Goal: Check status: Check status

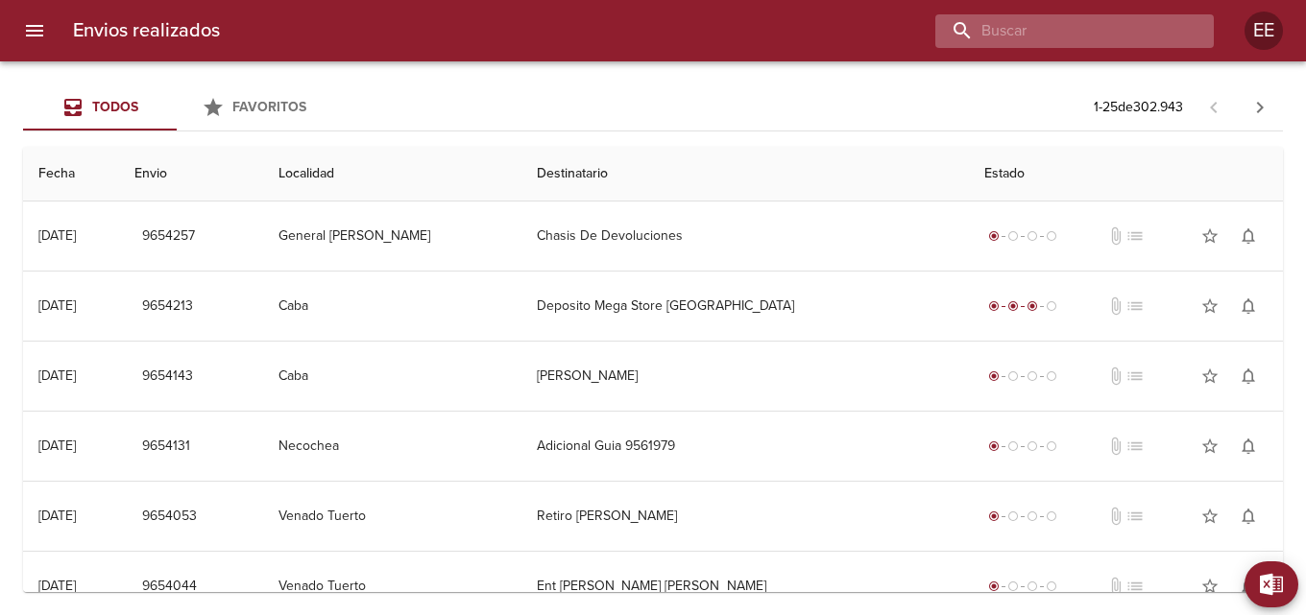
click at [1102, 19] on input "buscar" at bounding box center [1058, 31] width 246 height 34
type input "[PERSON_NAME]"
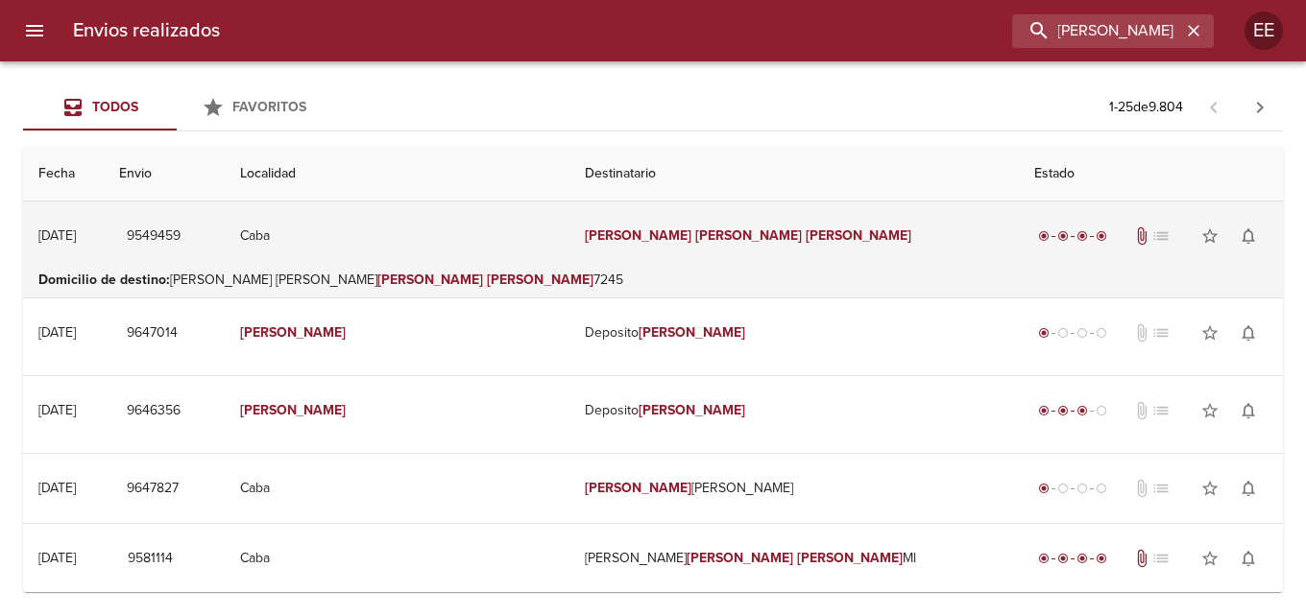
click at [569, 262] on td "Caba" at bounding box center [397, 236] width 345 height 69
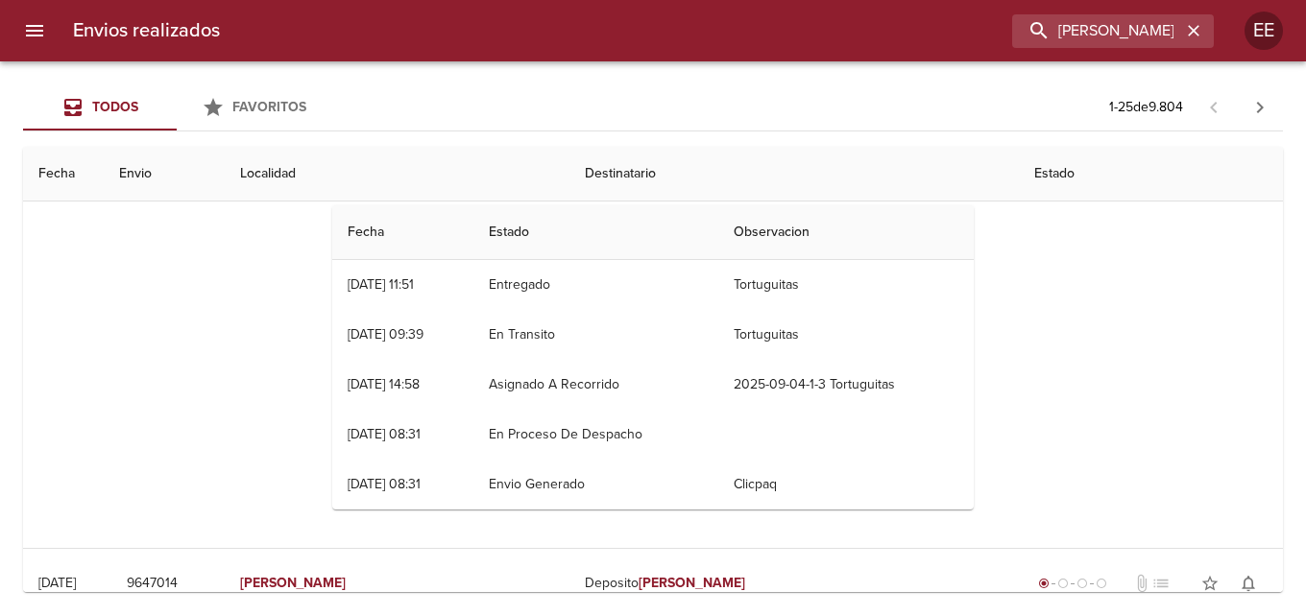
scroll to position [0, 0]
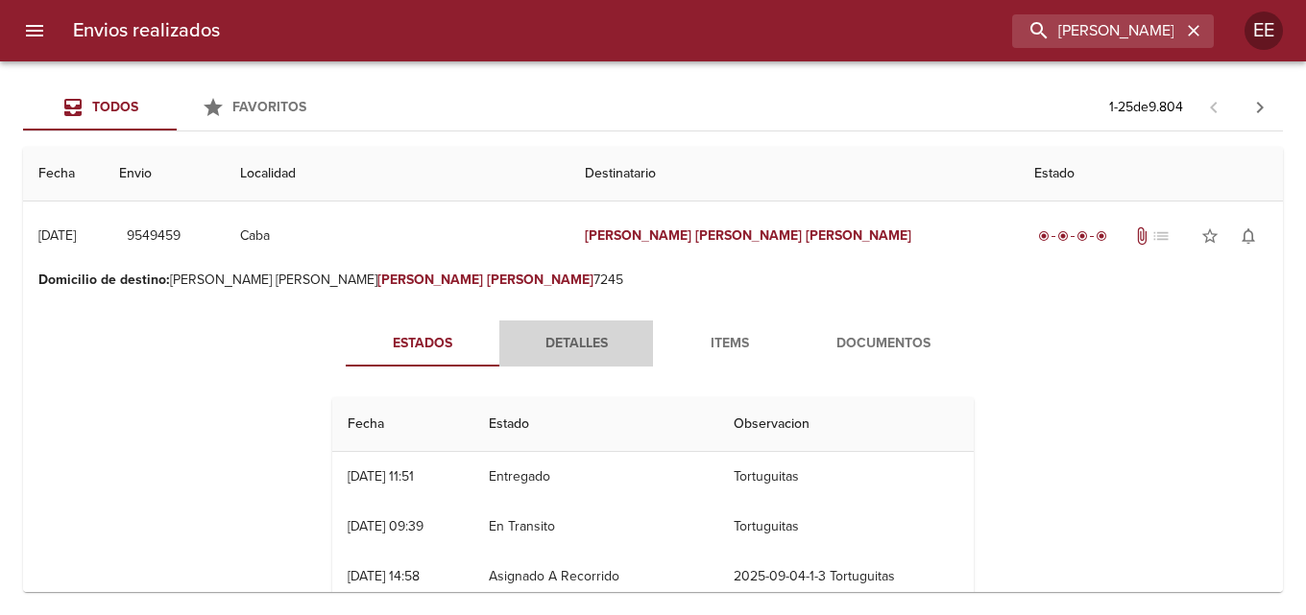
click at [574, 348] on span "Detalles" at bounding box center [576, 344] width 131 height 24
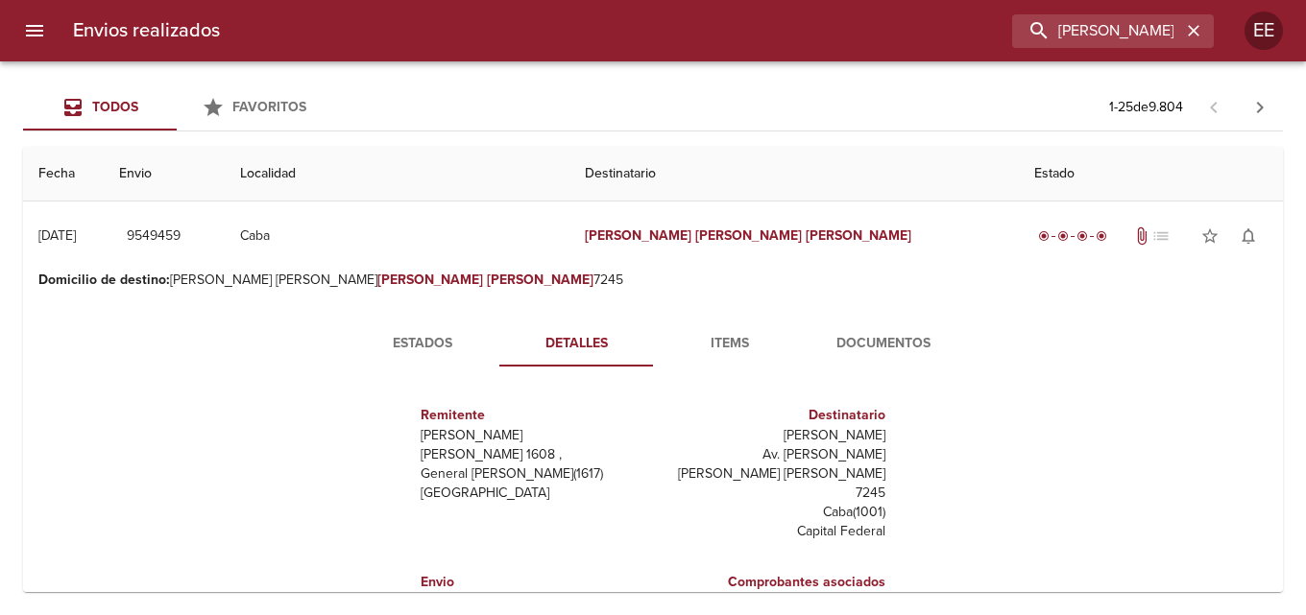
click at [727, 341] on span "Items" at bounding box center [729, 344] width 131 height 24
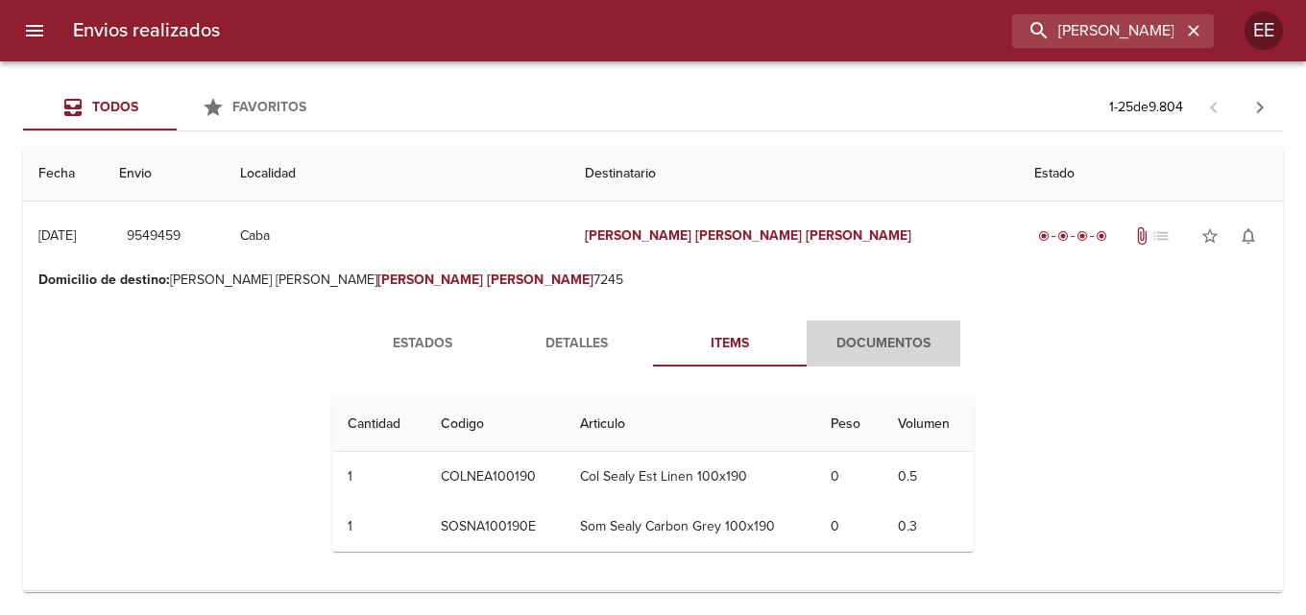
click at [858, 339] on span "Documentos" at bounding box center [883, 344] width 131 height 24
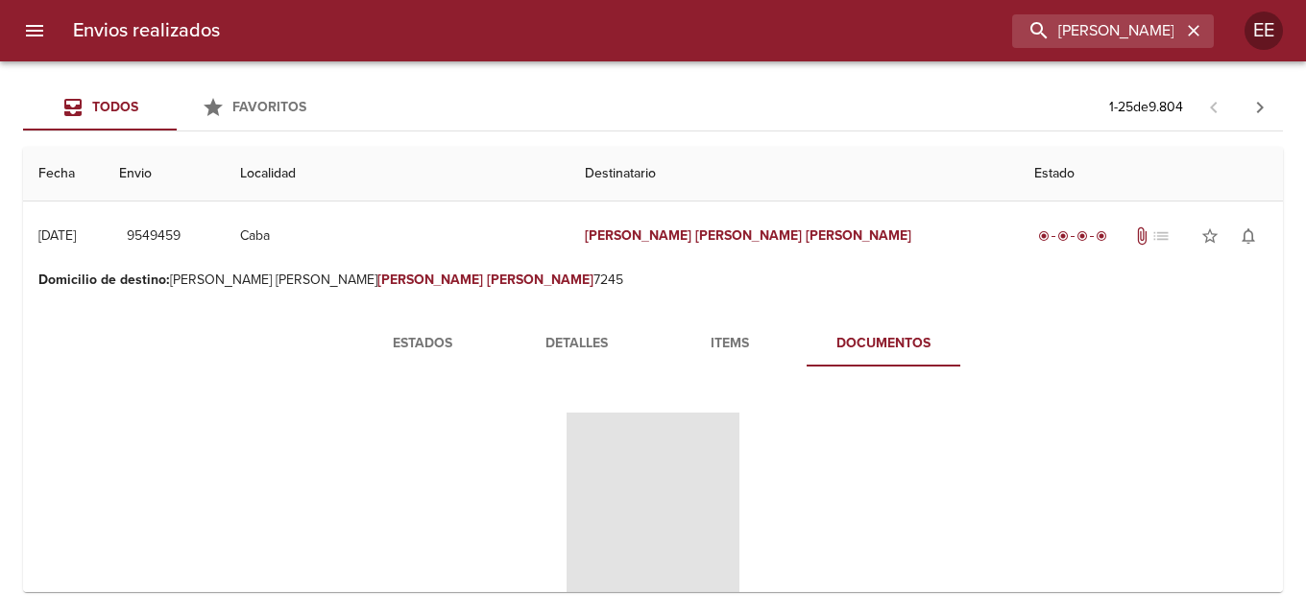
scroll to position [192, 0]
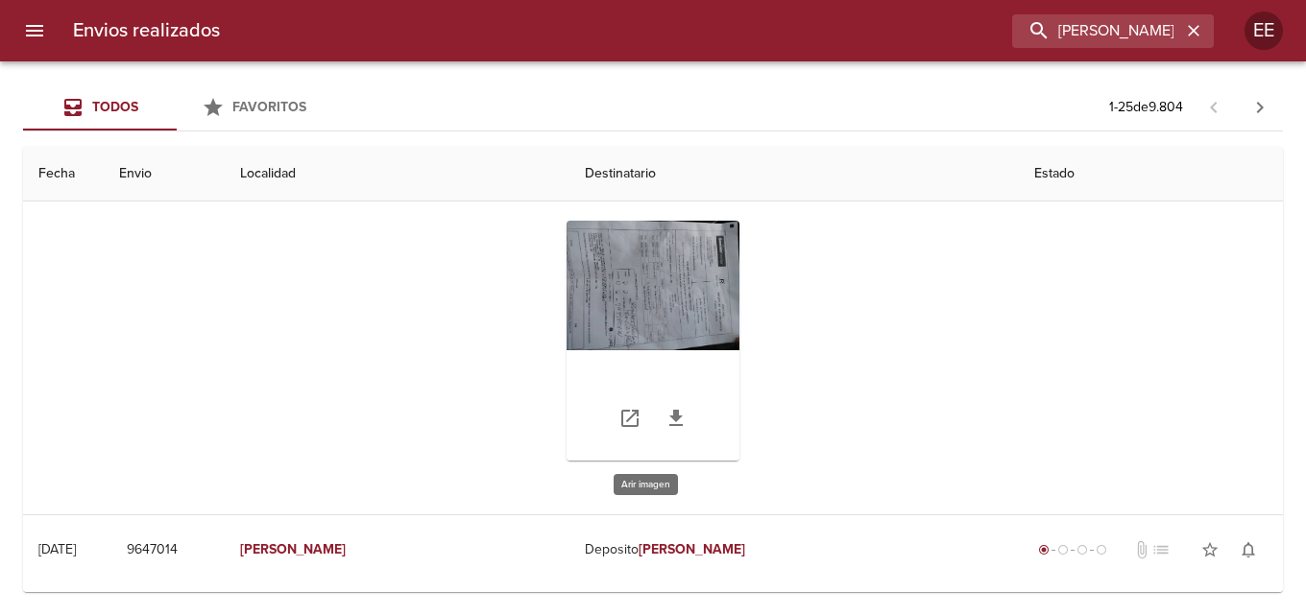
click at [683, 299] on div "Tabla de envíos del cliente" at bounding box center [652, 341] width 173 height 240
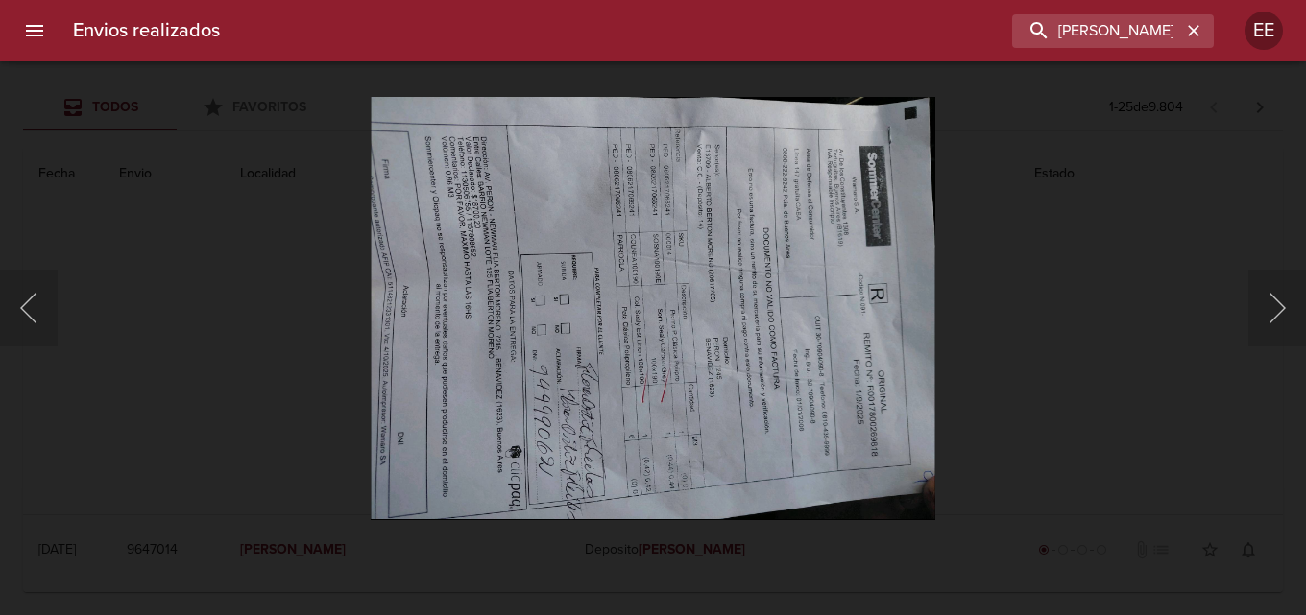
click at [804, 351] on img "Lightbox" at bounding box center [653, 307] width 564 height 423
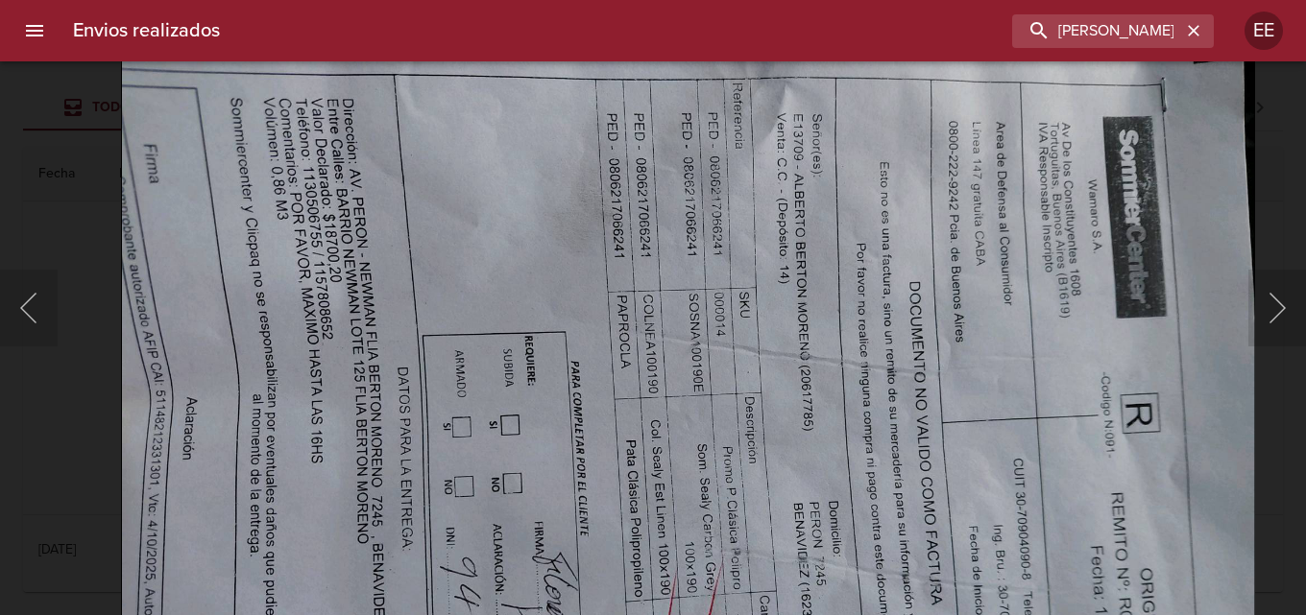
click at [768, 476] on img "Lightbox" at bounding box center [688, 442] width 1134 height 851
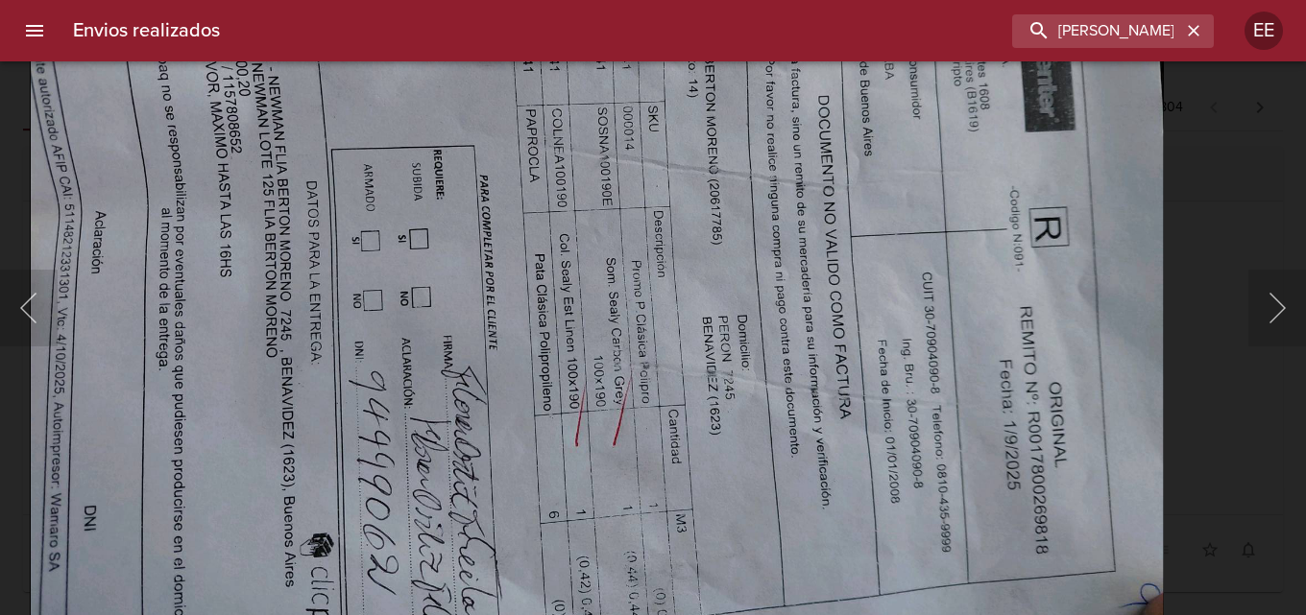
click at [626, 204] on img "Lightbox" at bounding box center [597, 256] width 1134 height 851
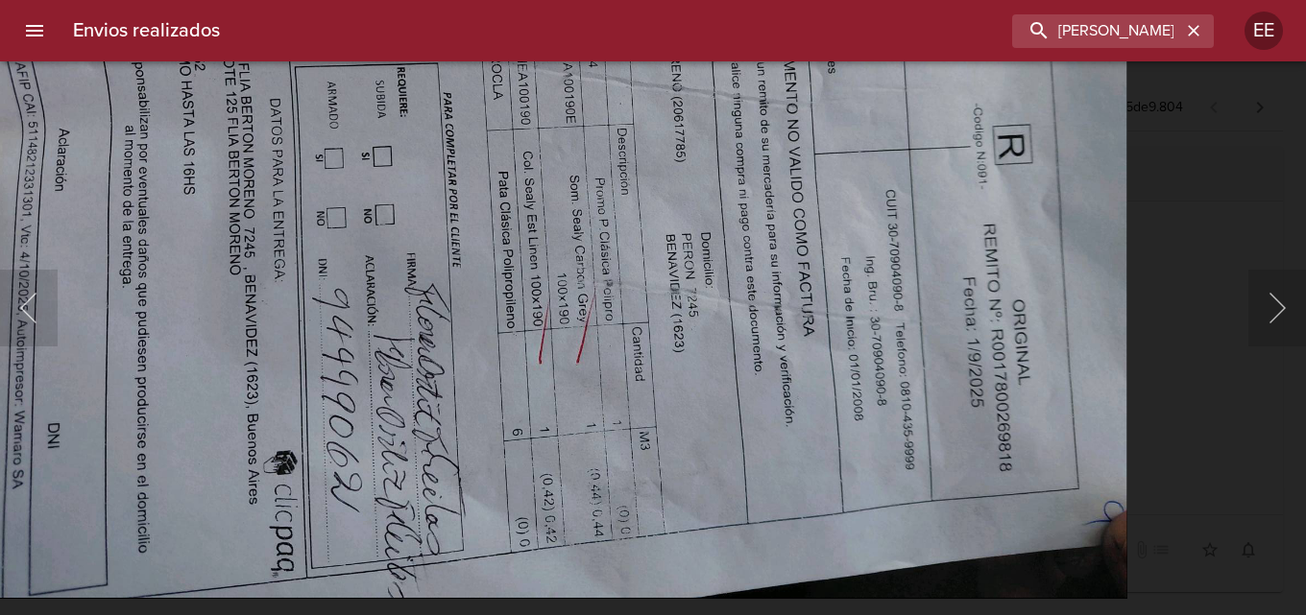
click at [932, 369] on img "Lightbox" at bounding box center [560, 173] width 1134 height 851
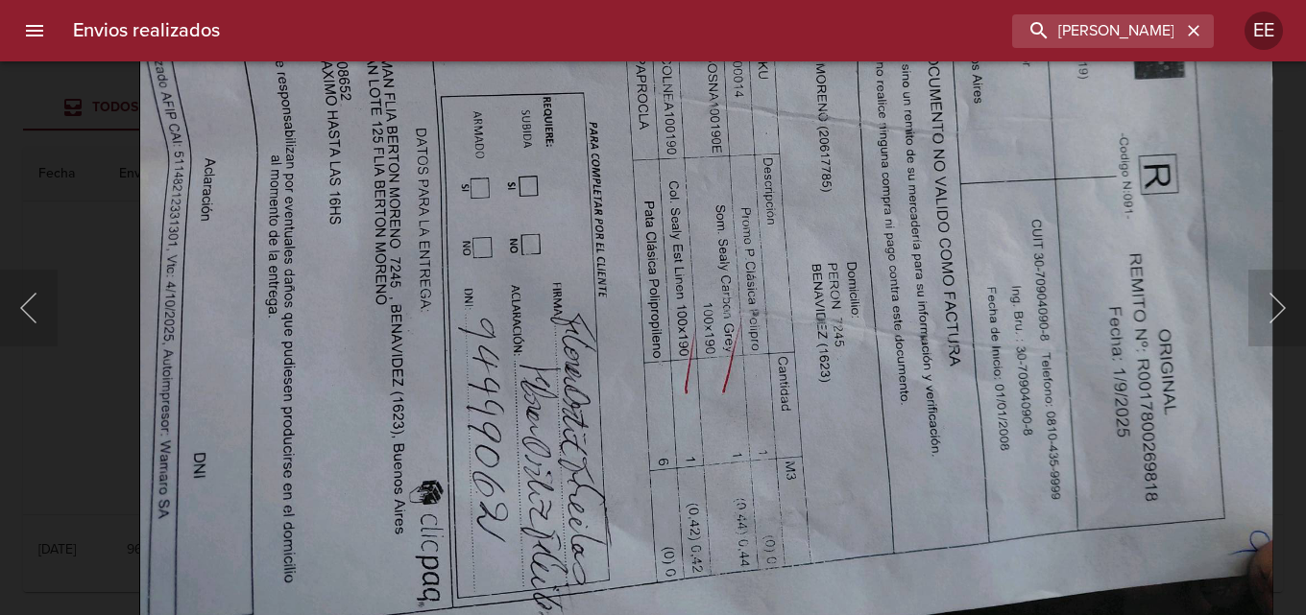
click at [547, 373] on img "Lightbox" at bounding box center [706, 203] width 1134 height 851
click at [35, 122] on div "Lightbox" at bounding box center [653, 307] width 1306 height 615
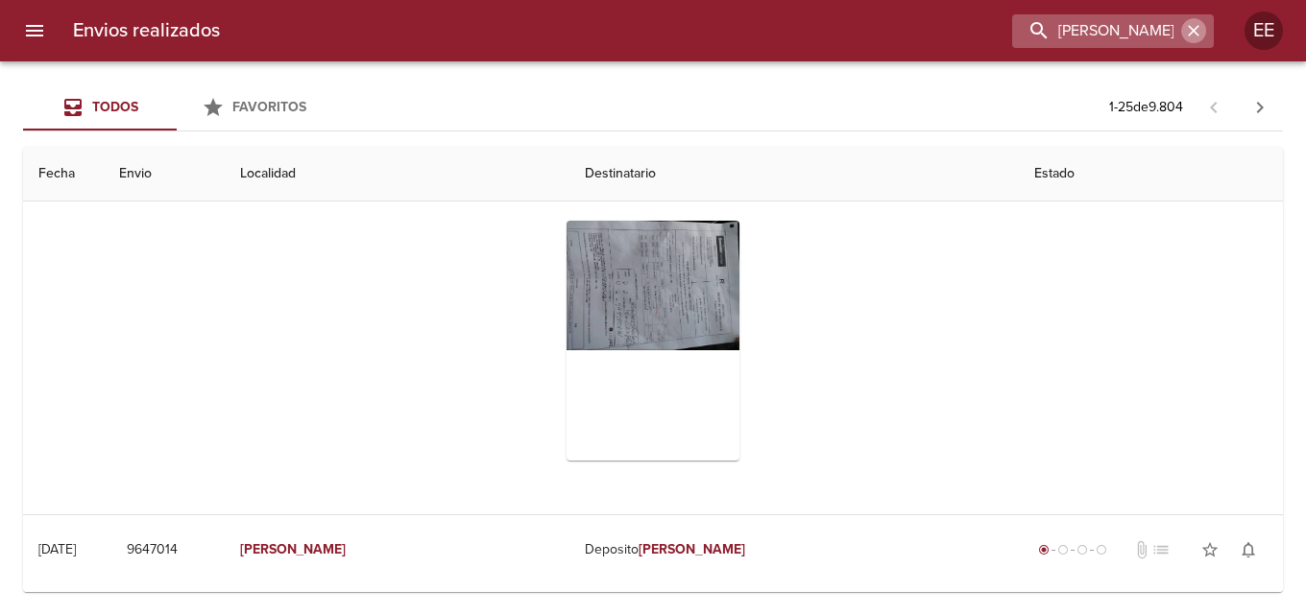
click at [1192, 31] on icon "button" at bounding box center [1193, 31] width 12 height 12
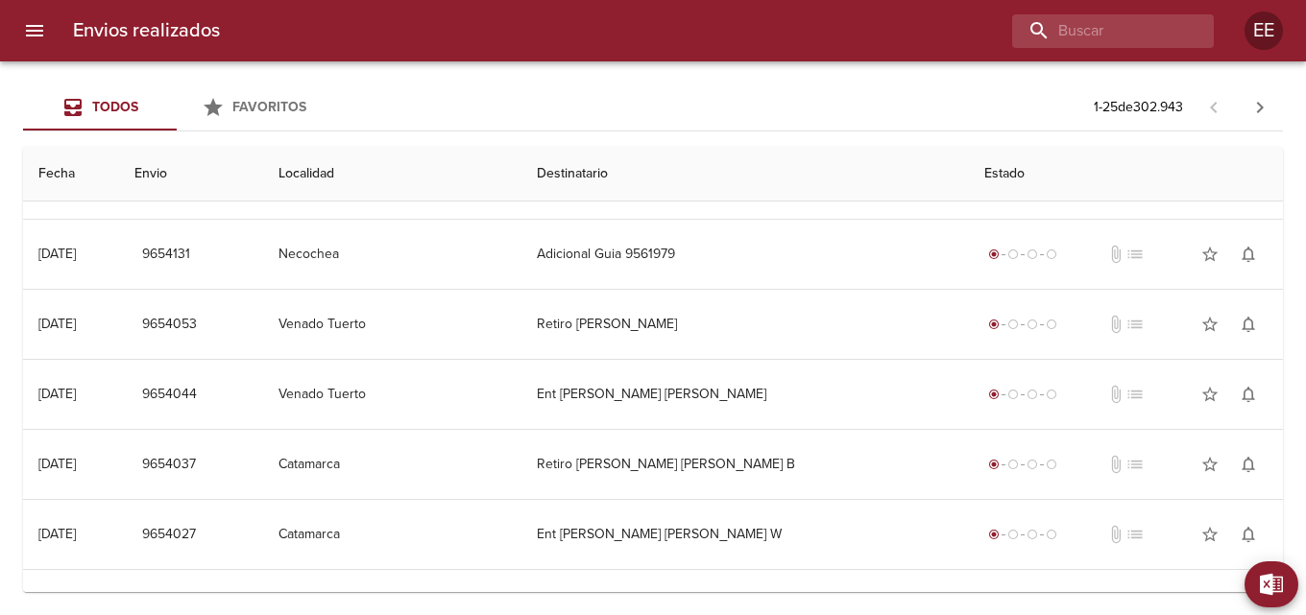
scroll to position [0, 0]
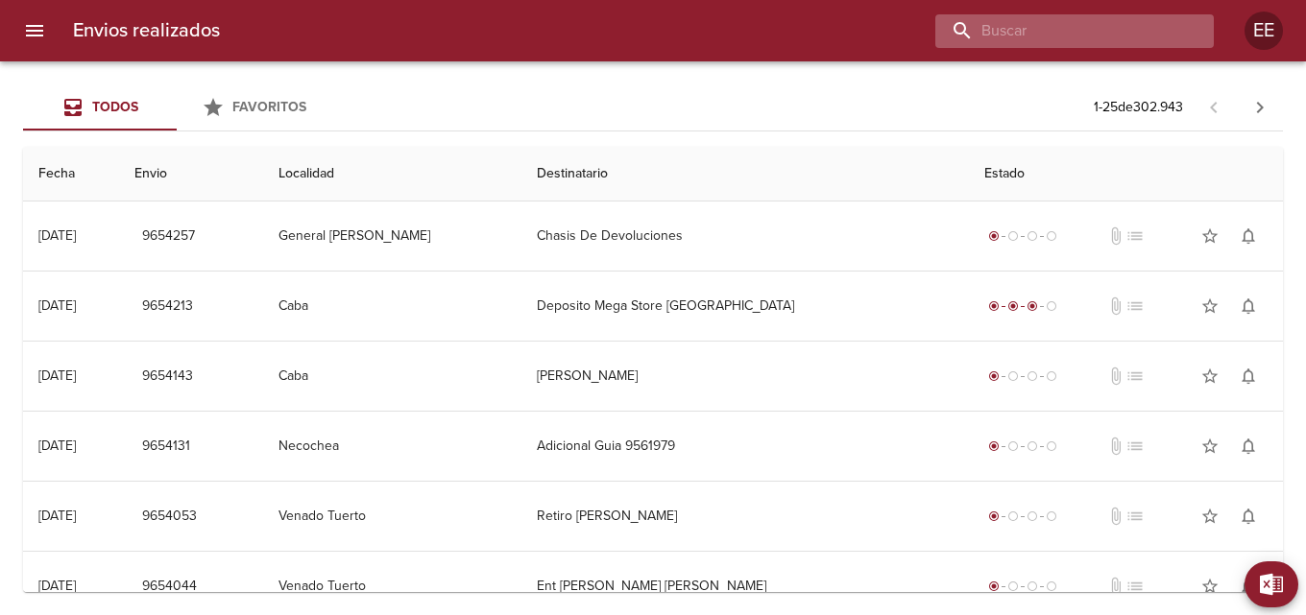
click at [1112, 40] on input "buscar" at bounding box center [1058, 31] width 246 height 34
type input "[PERSON_NAME]"
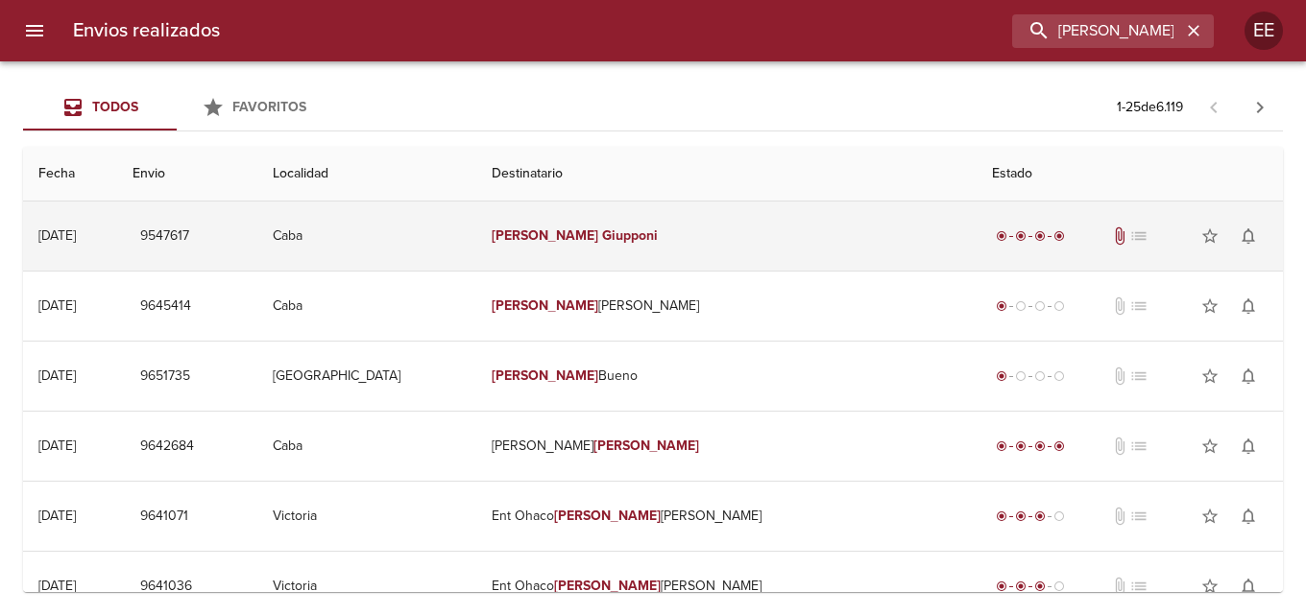
click at [783, 238] on td "[PERSON_NAME]" at bounding box center [726, 236] width 500 height 69
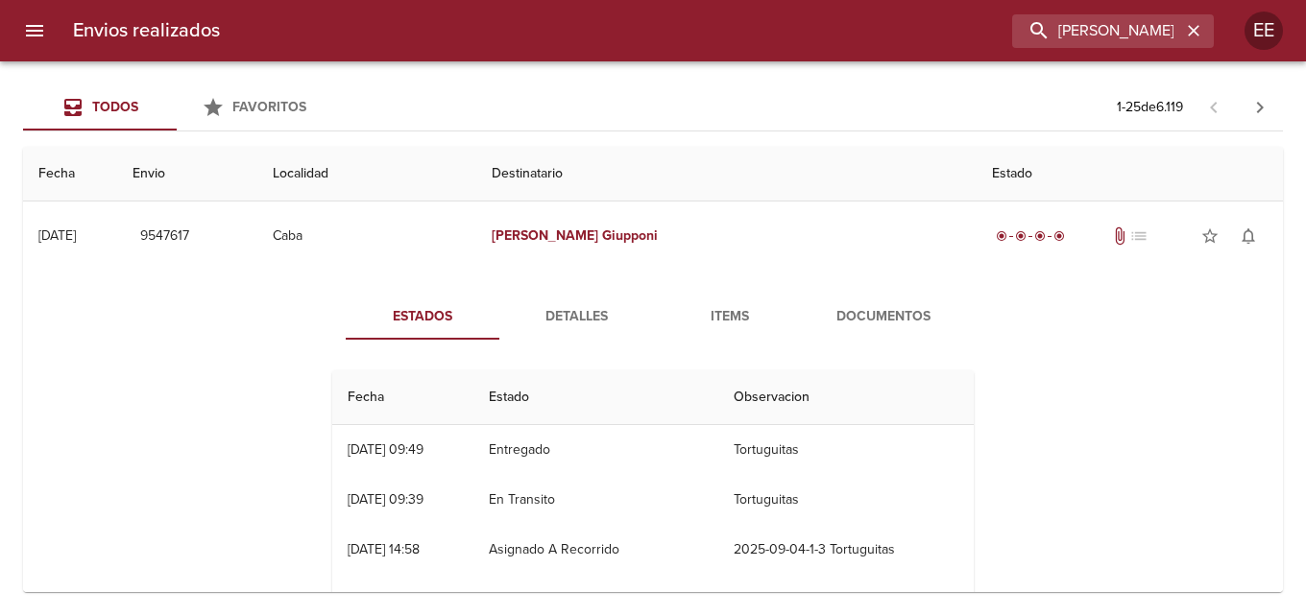
scroll to position [96, 0]
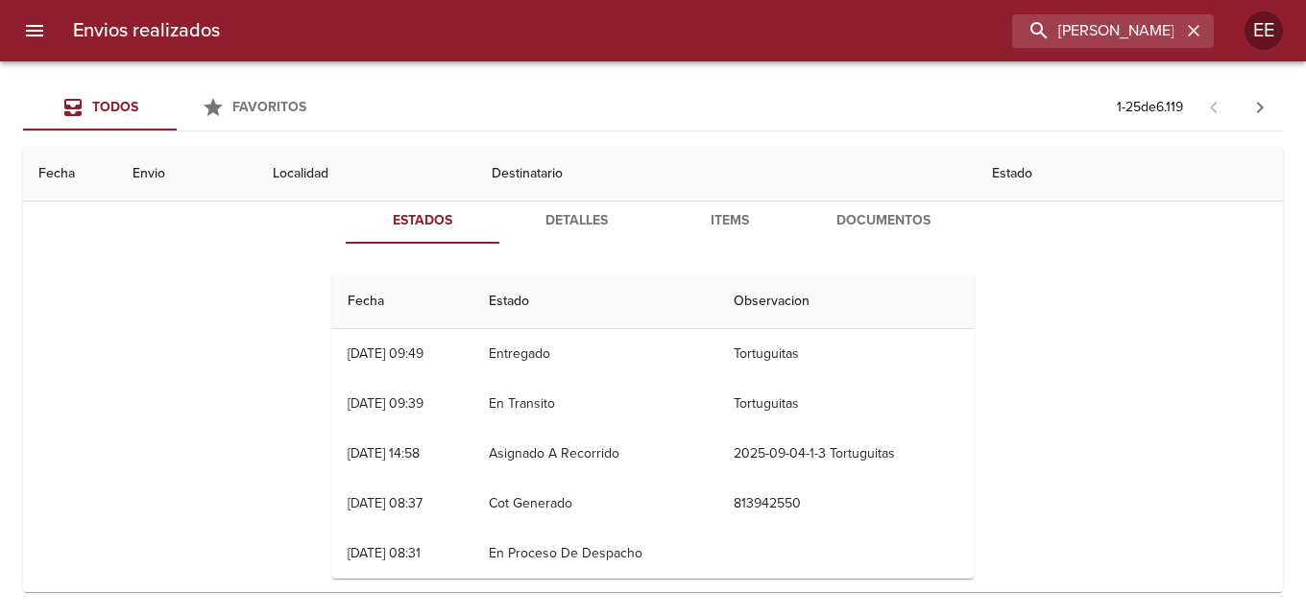
click at [580, 214] on span "Detalles" at bounding box center [576, 221] width 131 height 24
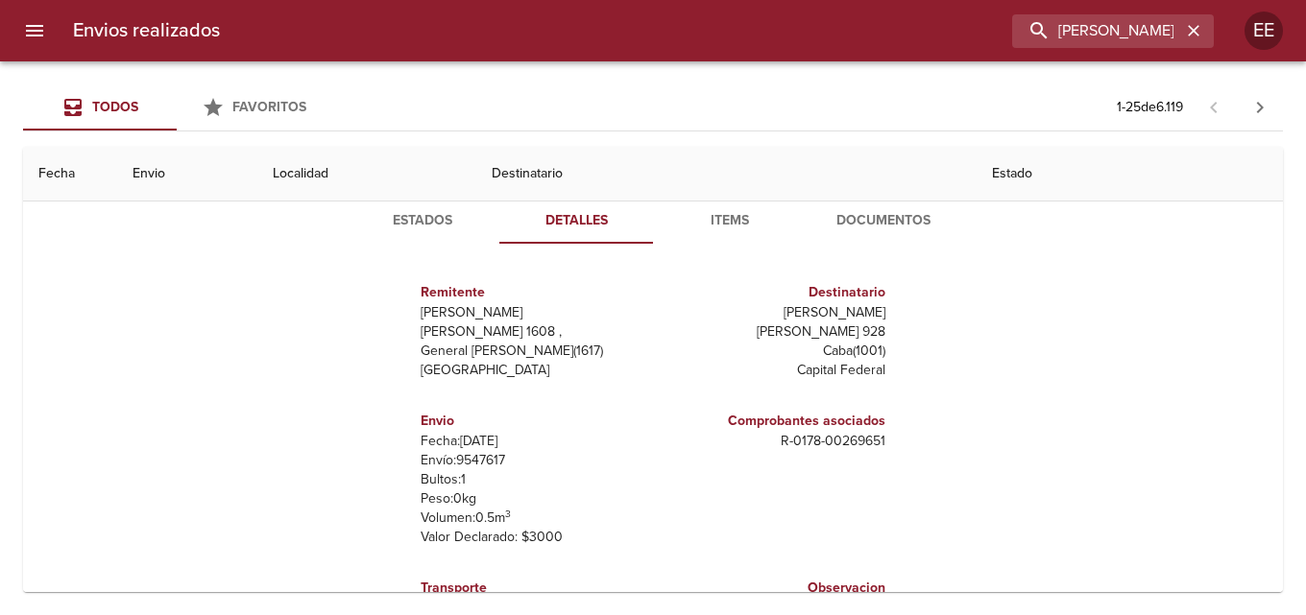
click at [727, 225] on span "Items" at bounding box center [729, 221] width 131 height 24
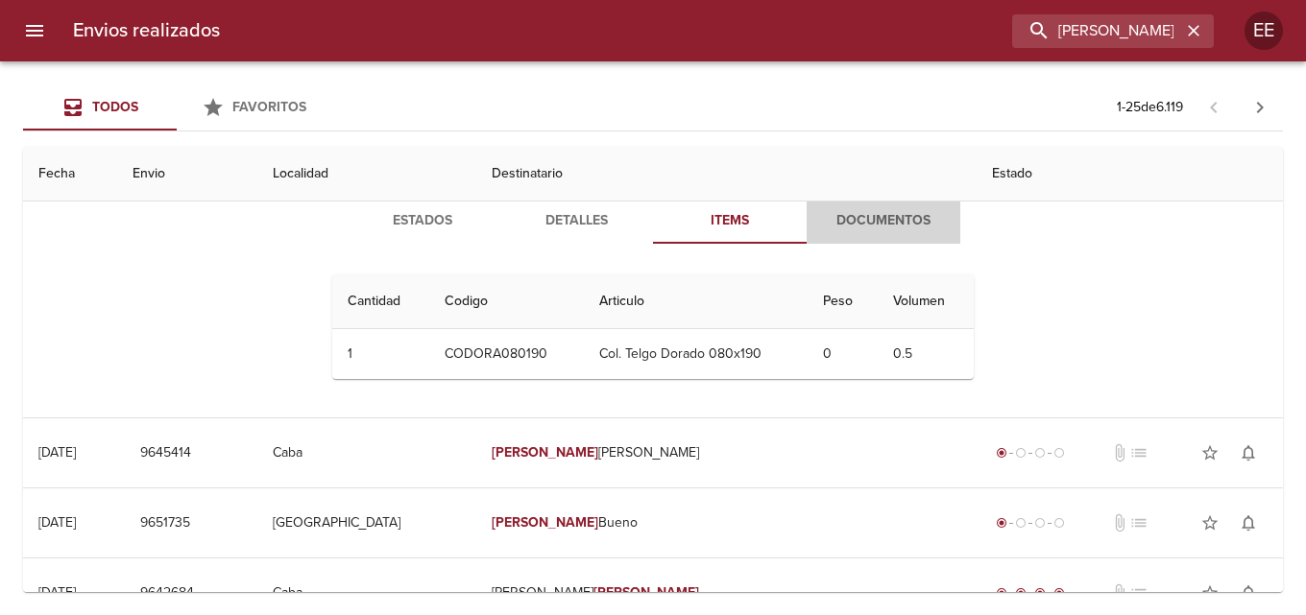
click at [872, 220] on span "Documentos" at bounding box center [883, 221] width 131 height 24
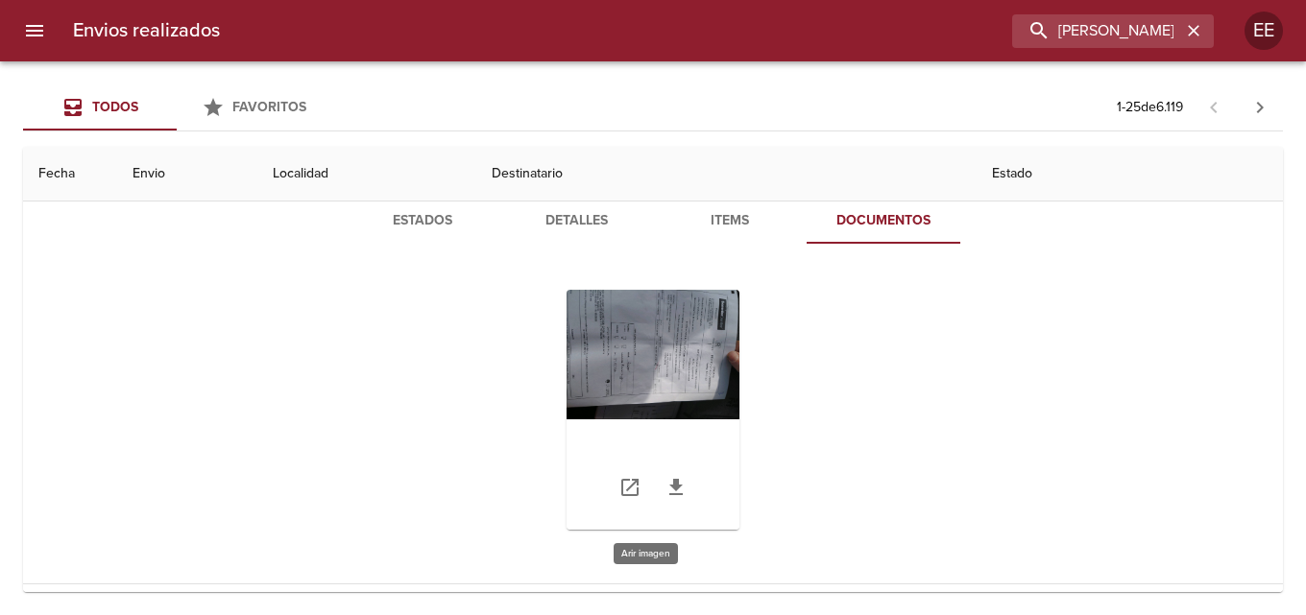
click at [674, 367] on div "Tabla de envíos del cliente" at bounding box center [652, 410] width 173 height 240
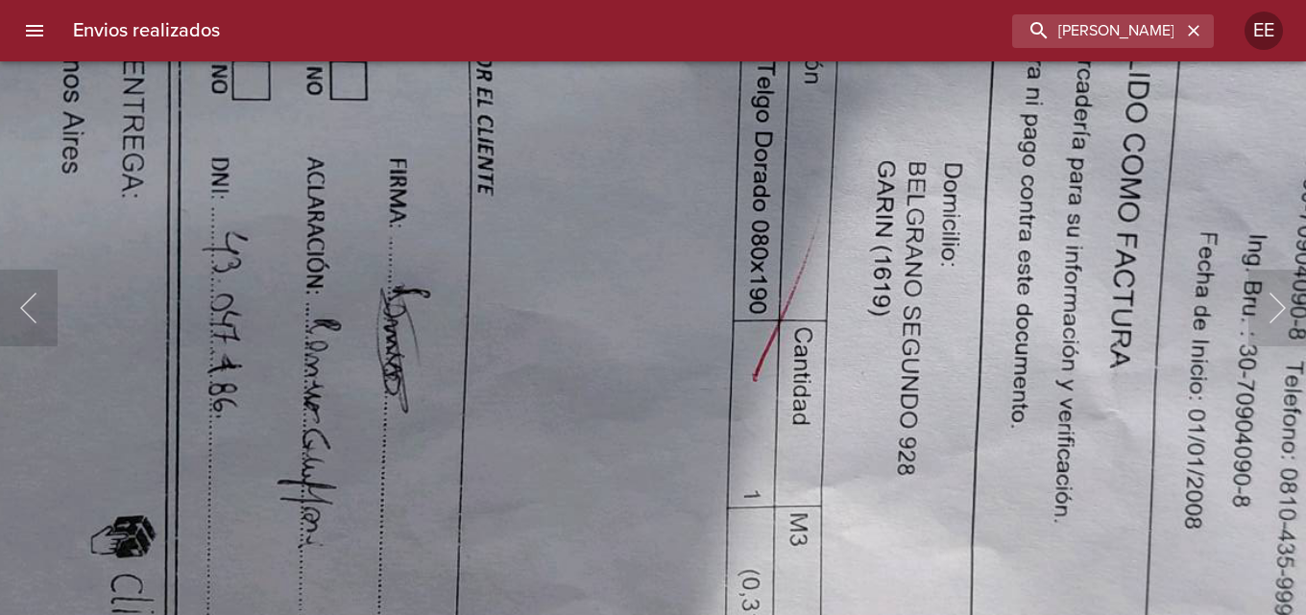
click at [1084, 486] on img "Lightbox" at bounding box center [721, 183] width 2277 height 1709
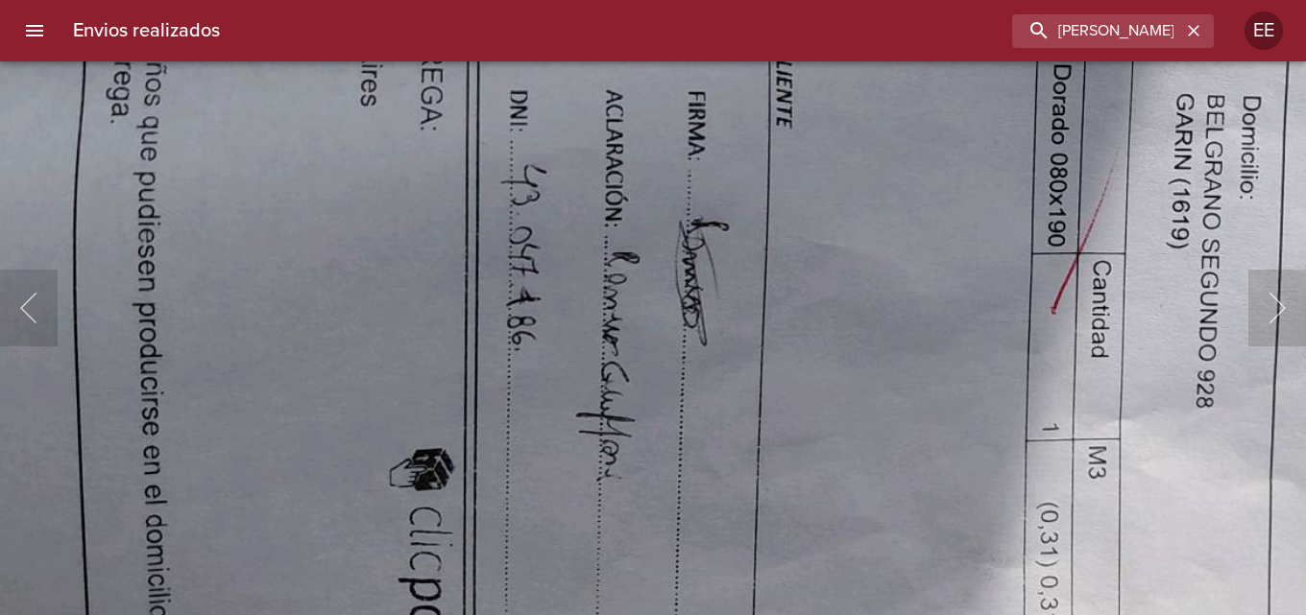
click at [784, 285] on img "Lightbox" at bounding box center [1020, 116] width 2277 height 1709
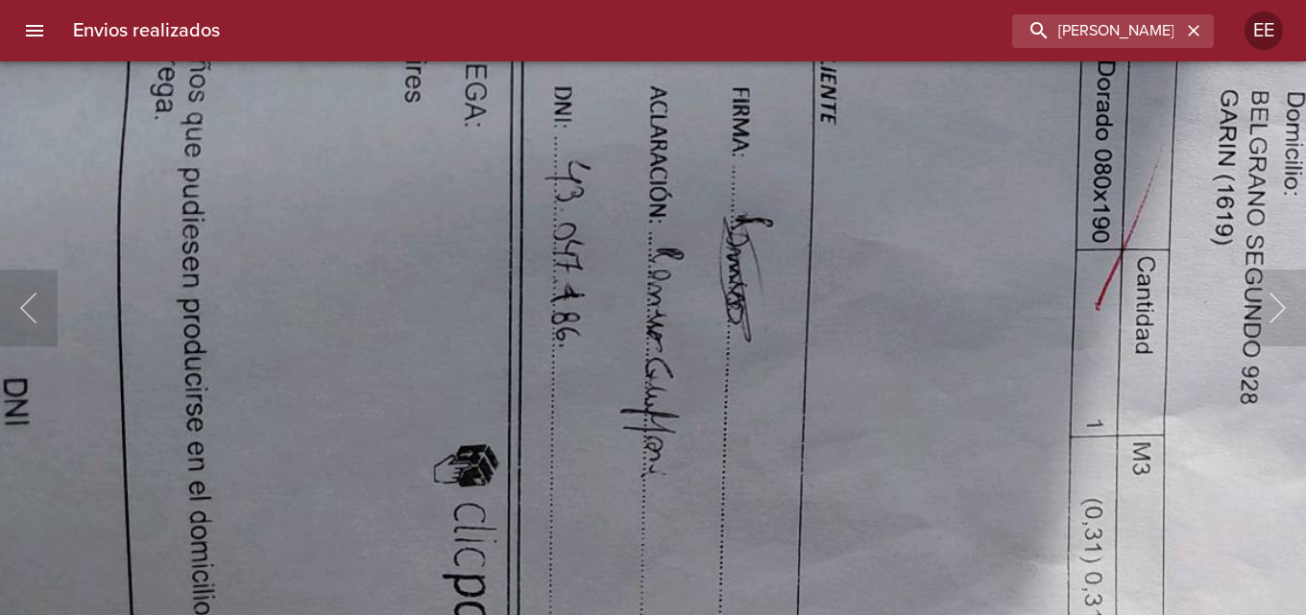
click at [650, 341] on img "Lightbox" at bounding box center [1064, 112] width 2277 height 1709
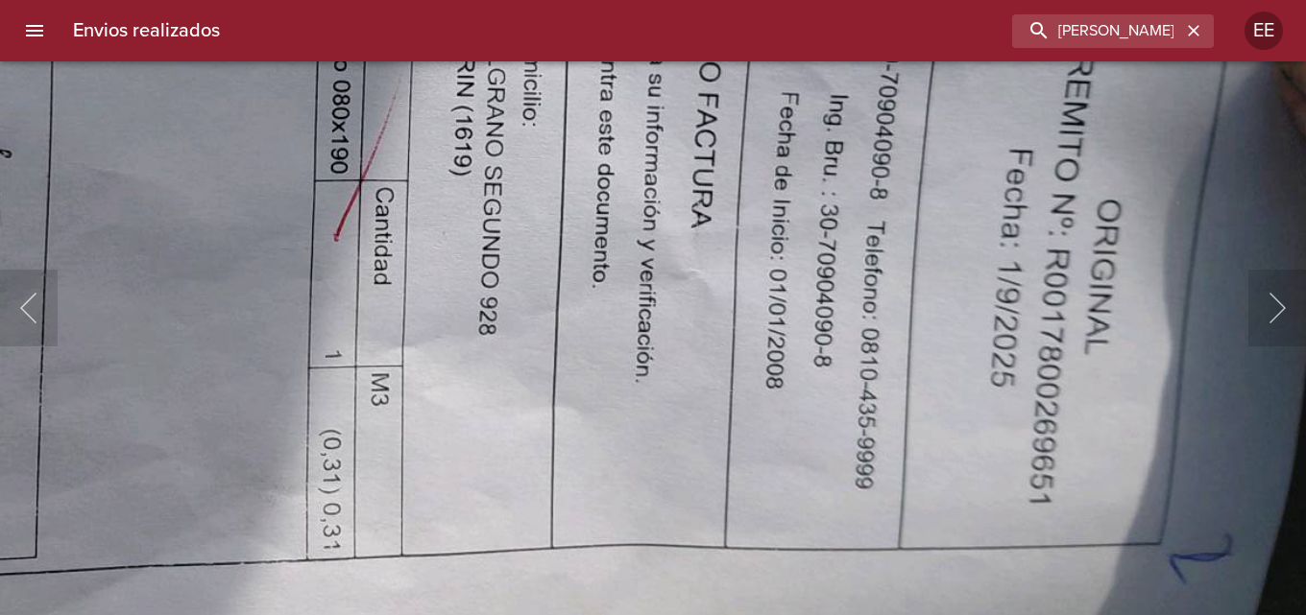
click at [399, 337] on img "Lightbox" at bounding box center [303, 43] width 2277 height 1709
click at [323, 193] on img "Lightbox" at bounding box center [303, 43] width 2277 height 1709
click at [289, 187] on img "Lightbox" at bounding box center [303, 43] width 2277 height 1709
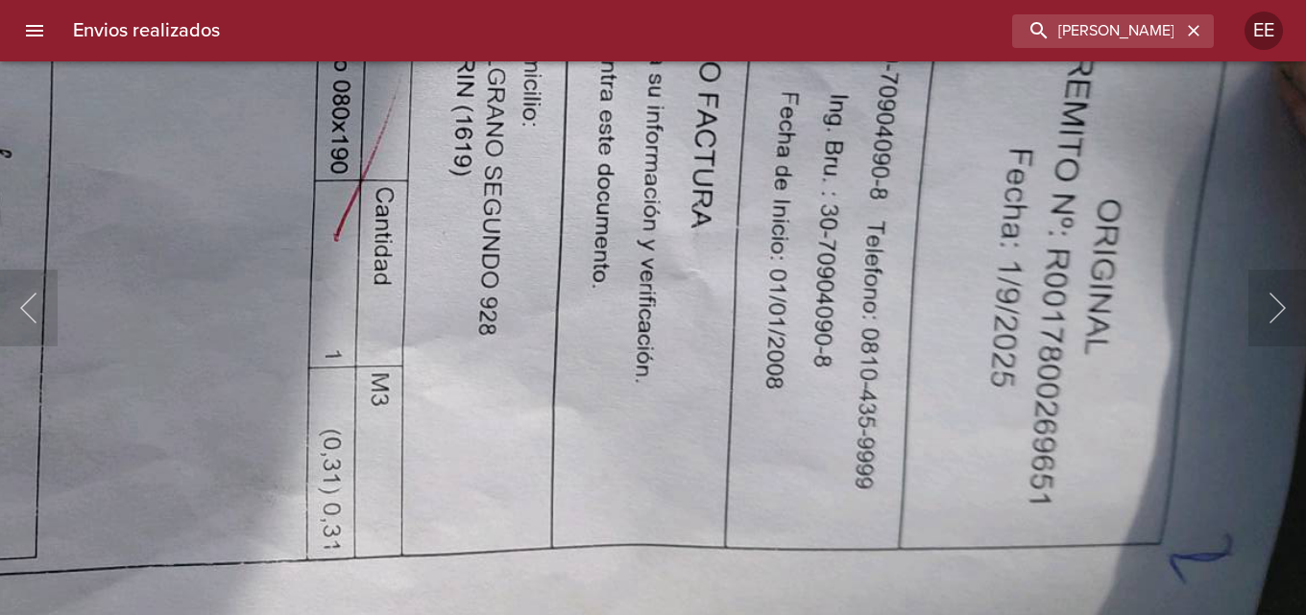
click at [289, 187] on img "Lightbox" at bounding box center [303, 43] width 2277 height 1709
click at [195, 170] on img "Lightbox" at bounding box center [303, 43] width 2277 height 1709
click at [105, 135] on img "Lightbox" at bounding box center [303, 43] width 2277 height 1709
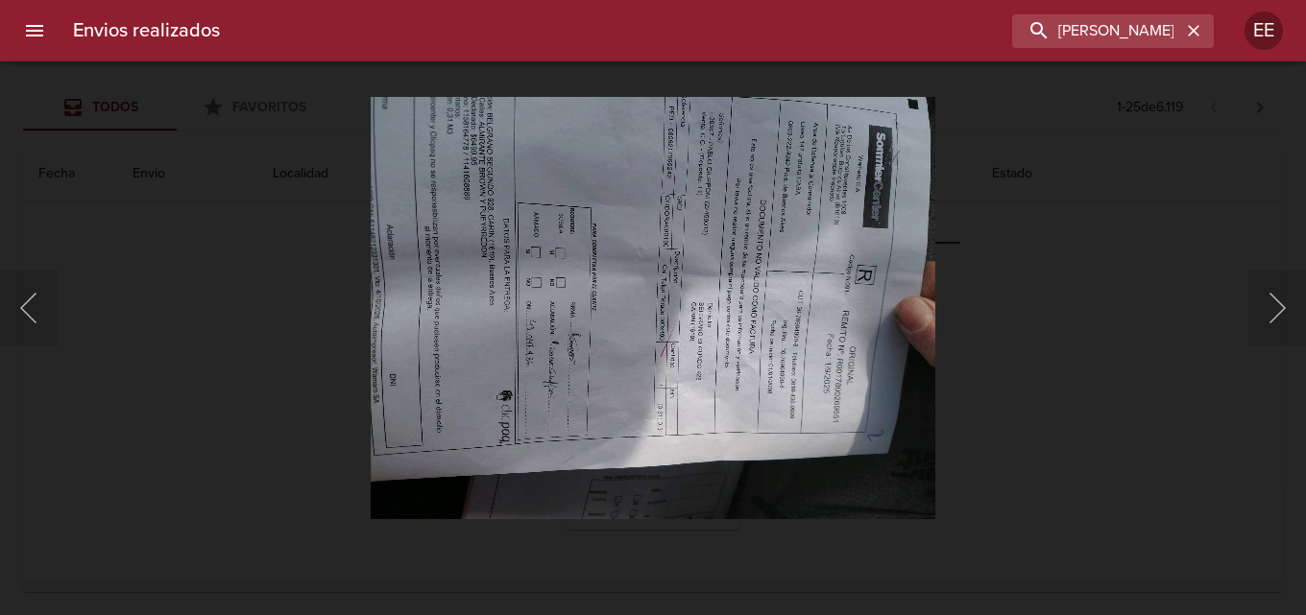
click at [138, 167] on div "Lightbox" at bounding box center [653, 307] width 1306 height 615
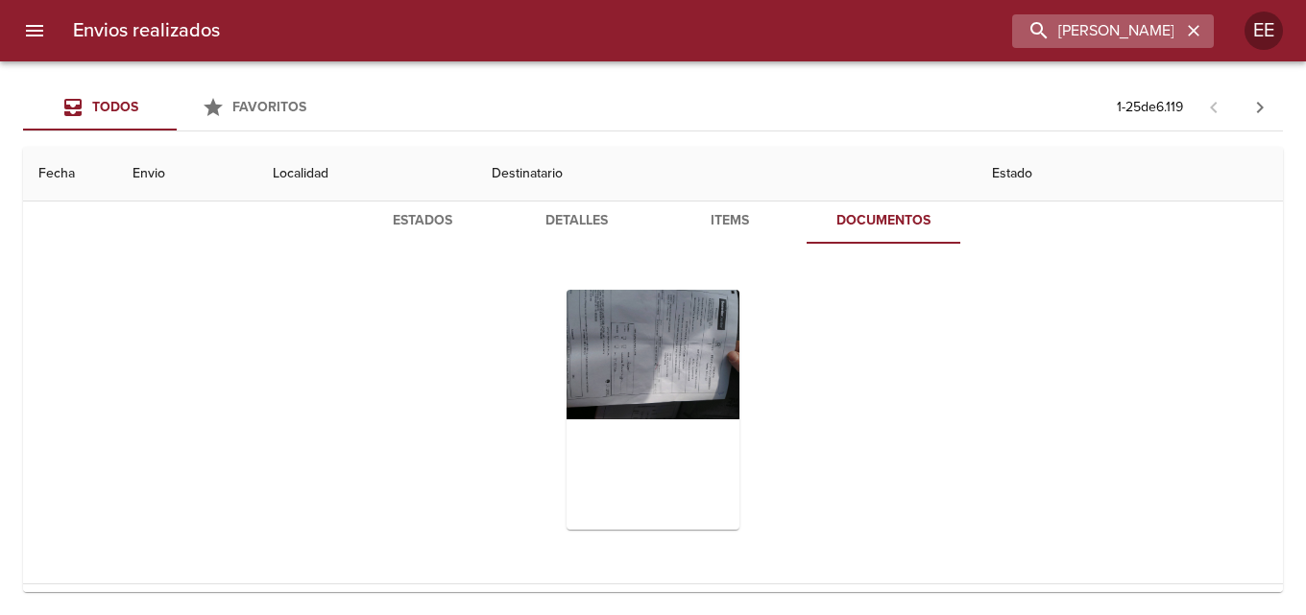
click at [1198, 27] on icon "button" at bounding box center [1193, 31] width 12 height 12
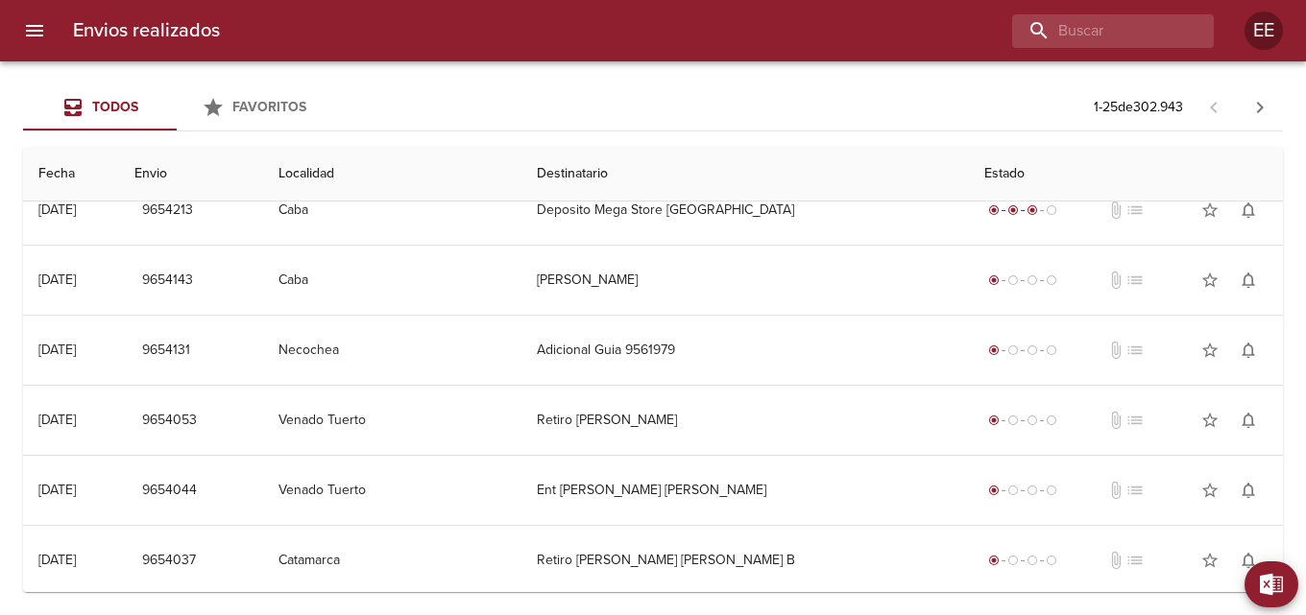
scroll to position [0, 0]
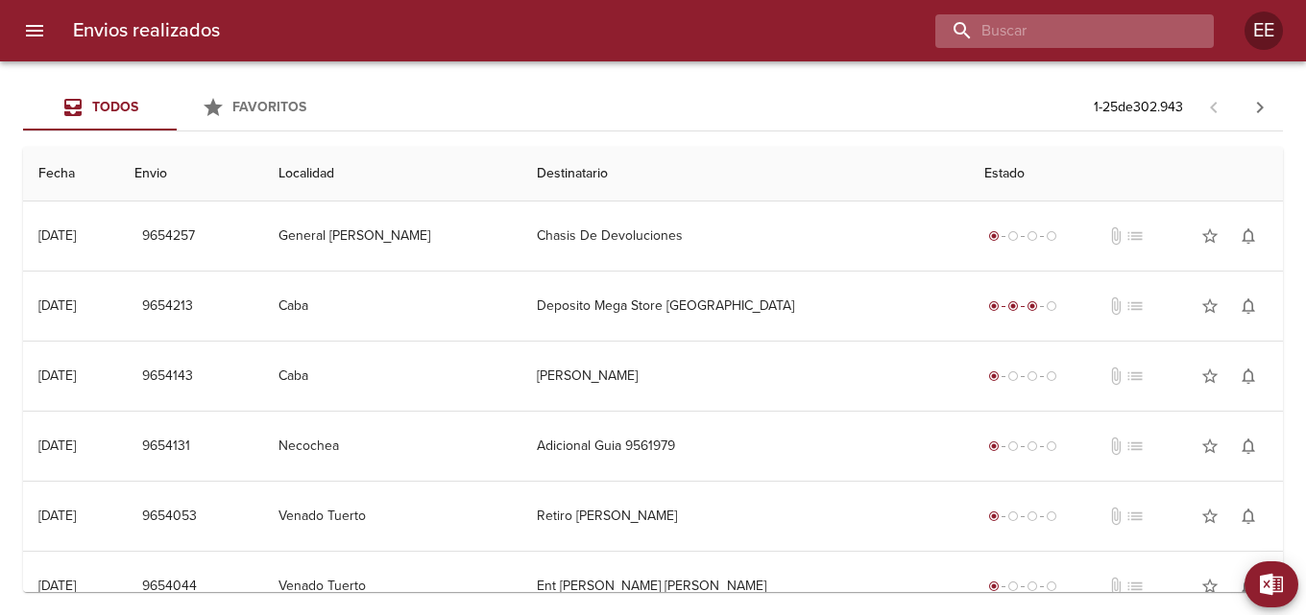
click at [1131, 31] on input "buscar" at bounding box center [1058, 31] width 246 height 34
type input "[PERSON_NAME]"
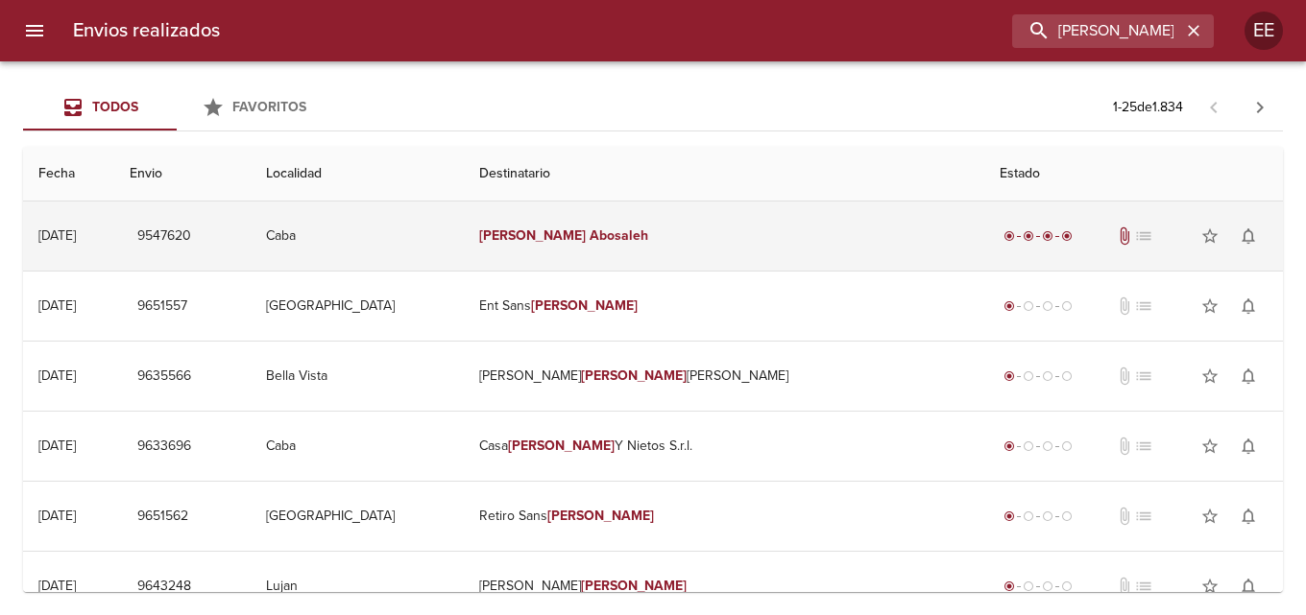
click at [764, 247] on td "[PERSON_NAME]" at bounding box center [724, 236] width 521 height 69
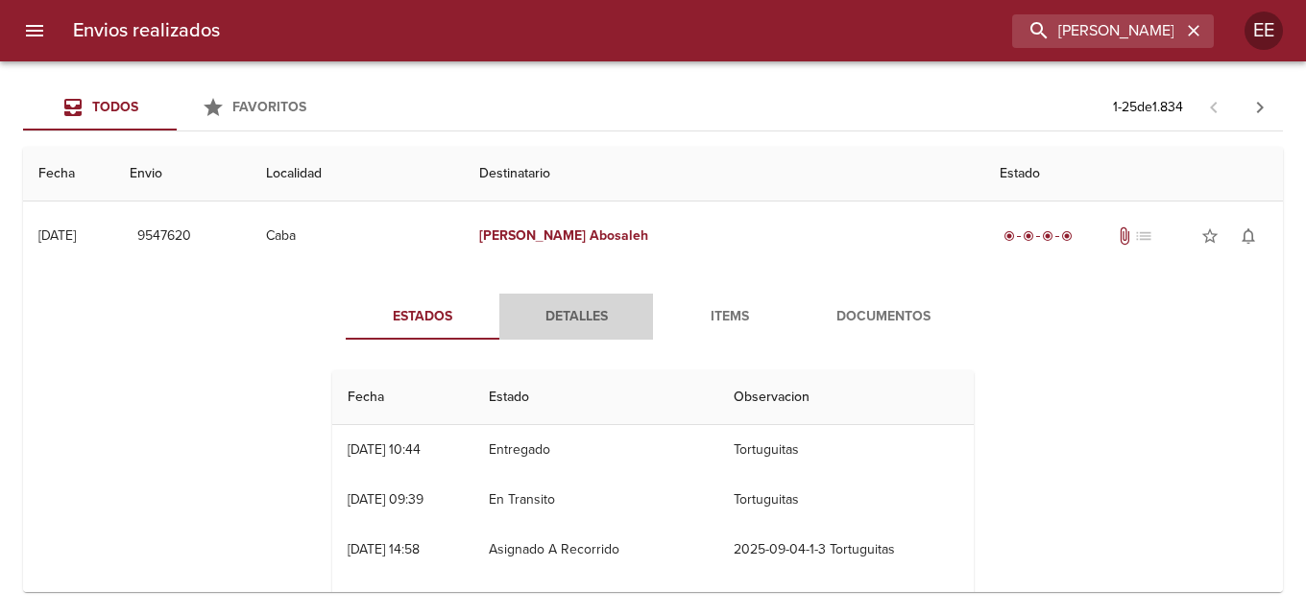
click at [572, 305] on span "Detalles" at bounding box center [576, 317] width 131 height 24
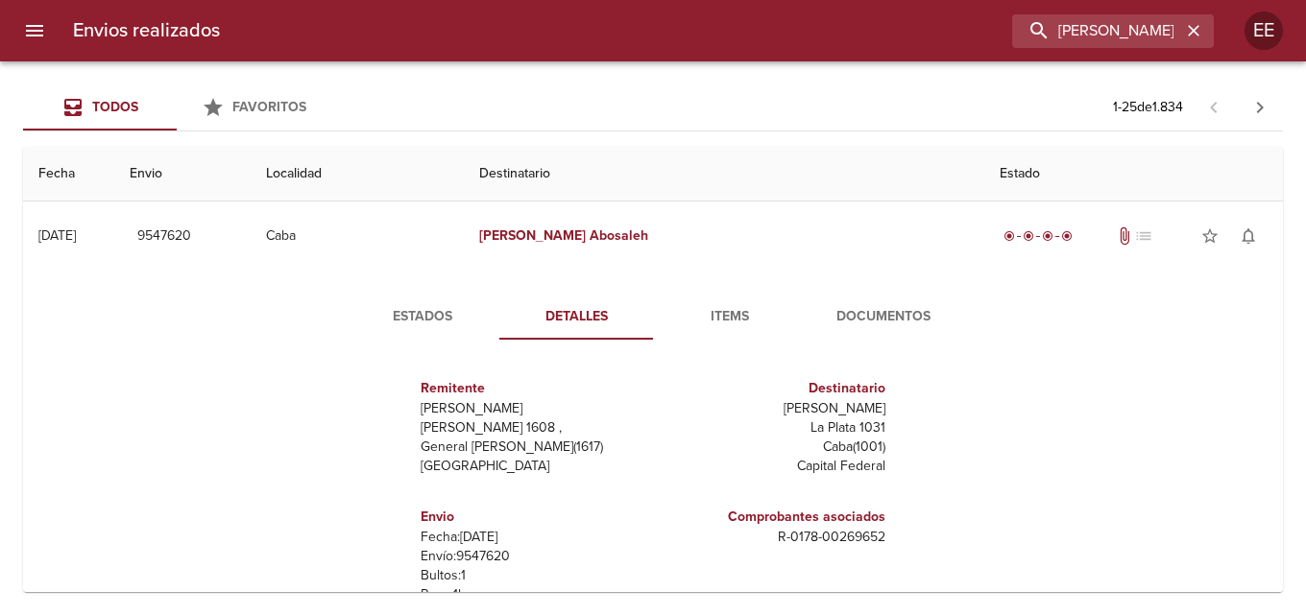
click at [739, 316] on span "Items" at bounding box center [729, 317] width 131 height 24
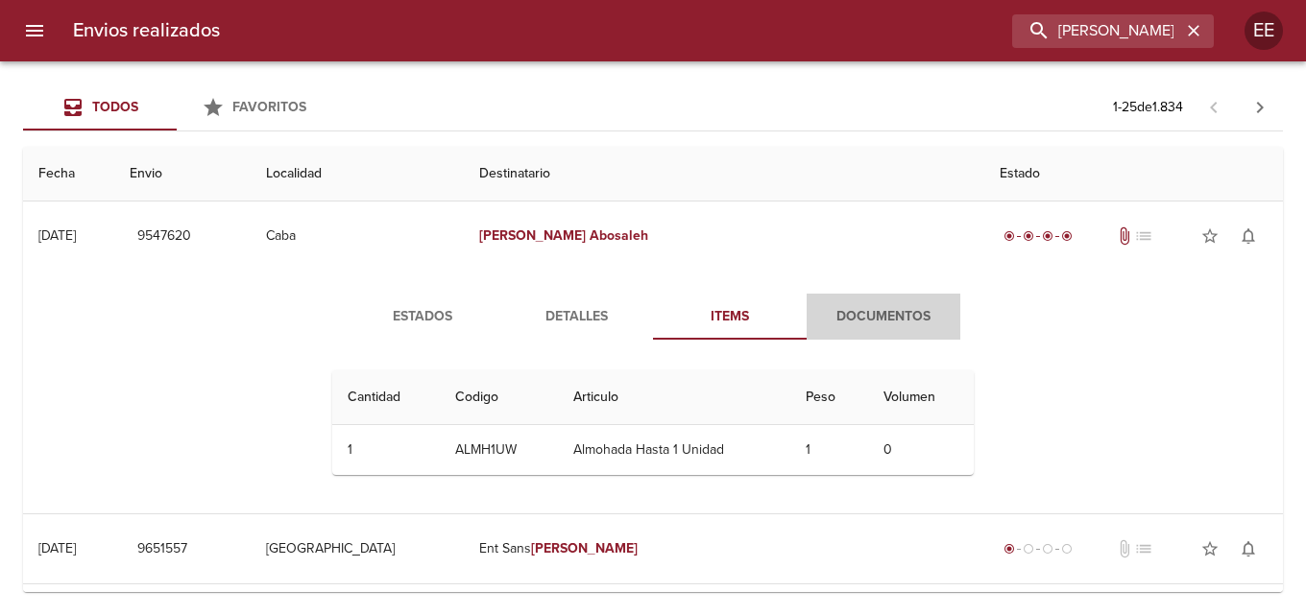
click at [832, 325] on span "Documentos" at bounding box center [883, 317] width 131 height 24
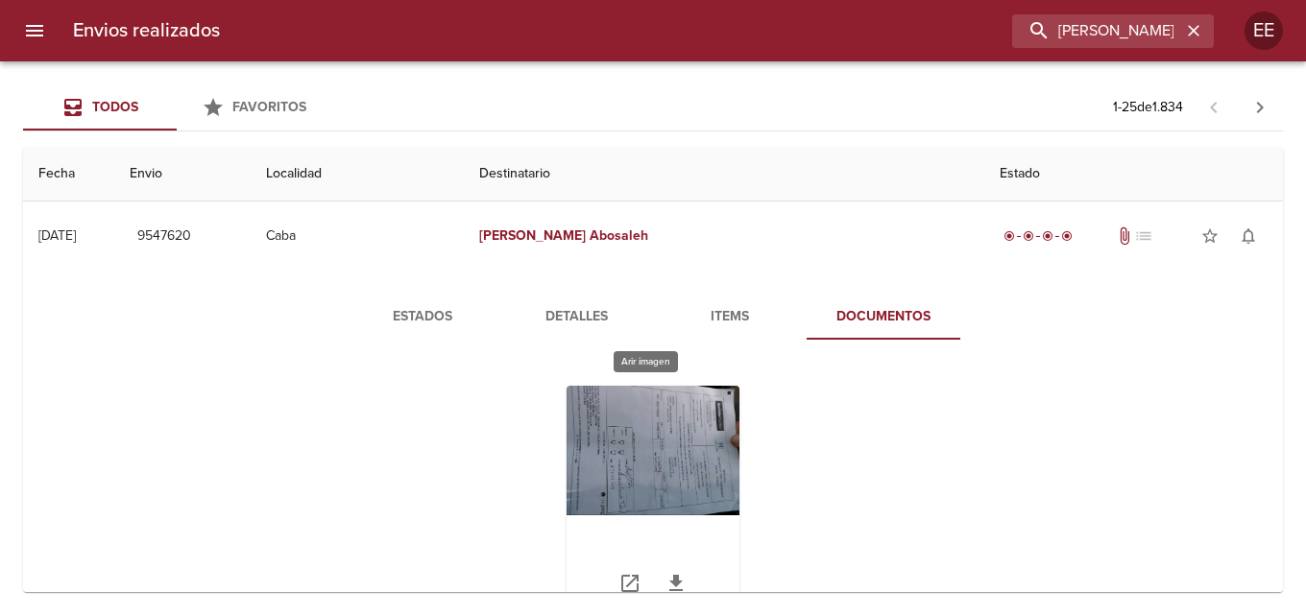
click at [651, 445] on div "Tabla de envíos del cliente" at bounding box center [652, 506] width 173 height 240
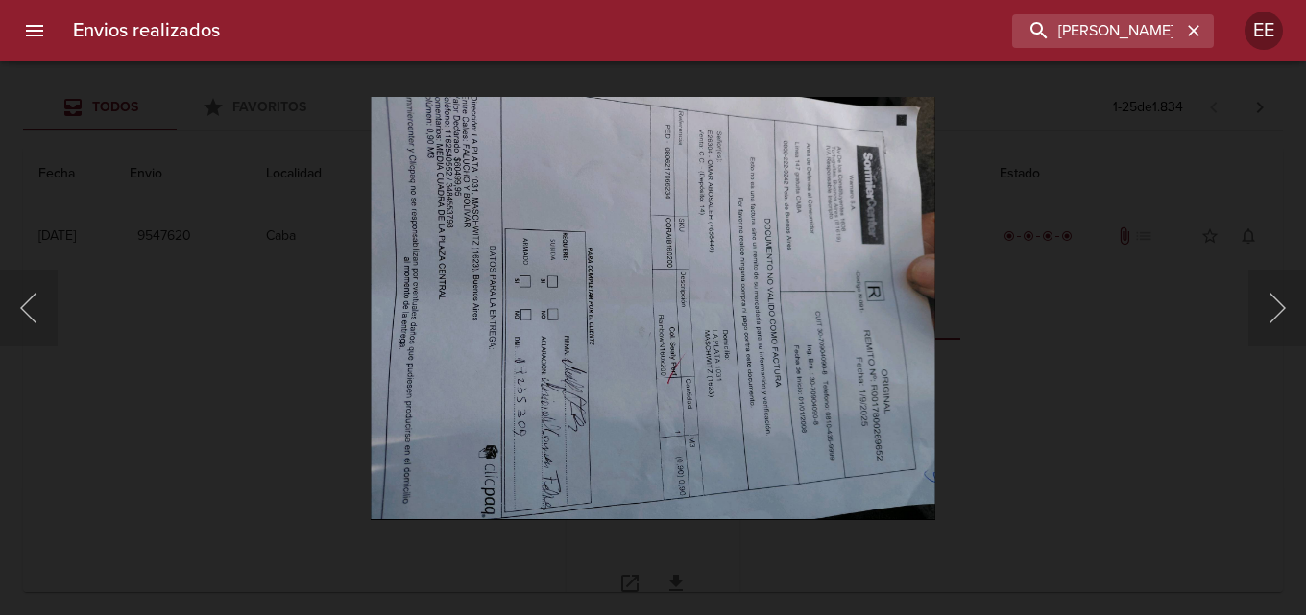
click at [651, 445] on img "Lightbox" at bounding box center [653, 307] width 564 height 423
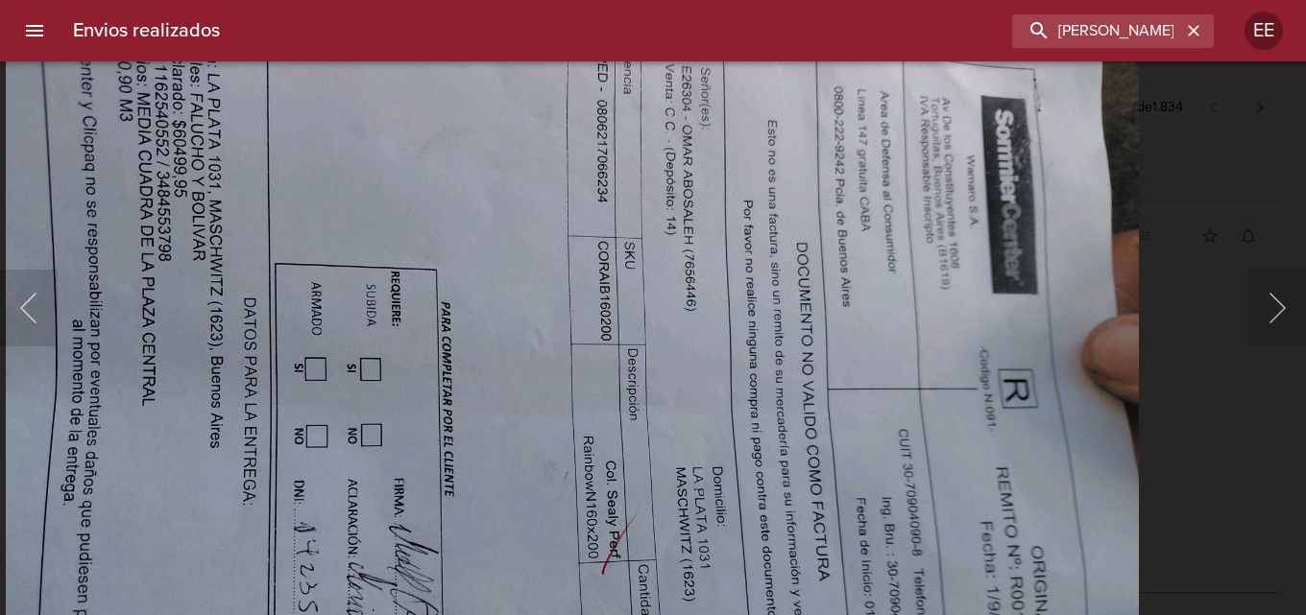
click at [468, 506] on img "Lightbox" at bounding box center [573, 422] width 1134 height 851
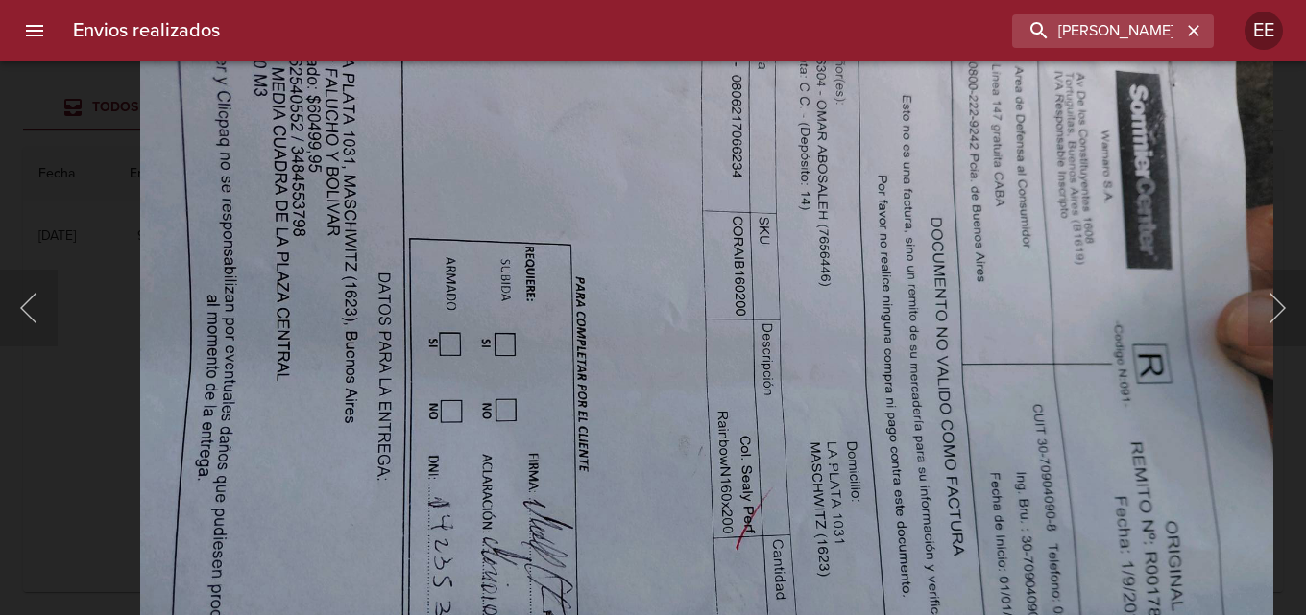
click at [645, 457] on img "Lightbox" at bounding box center [707, 397] width 1134 height 851
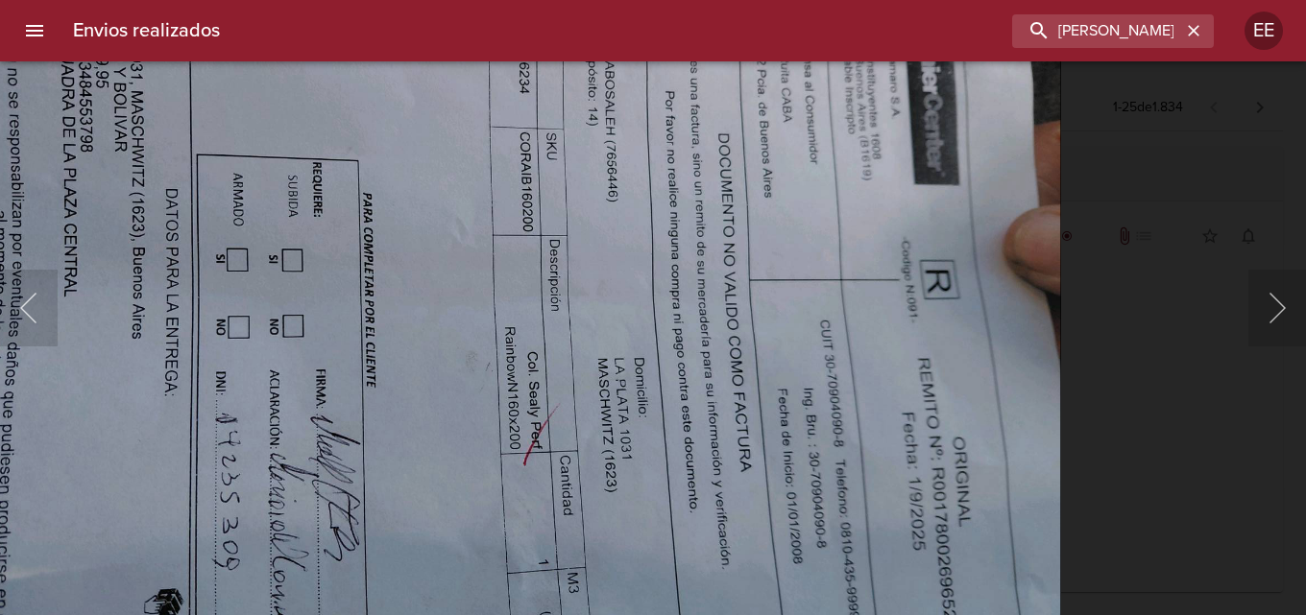
click at [801, 307] on img "Lightbox" at bounding box center [494, 313] width 1134 height 851
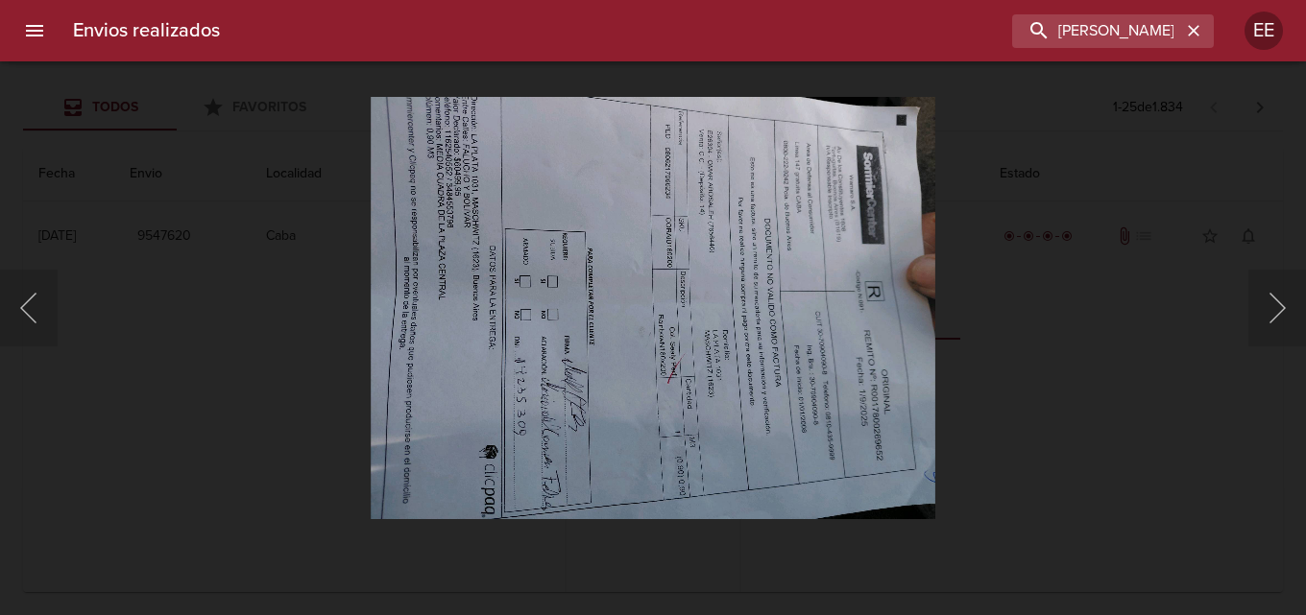
click at [801, 307] on img "Lightbox" at bounding box center [653, 307] width 564 height 423
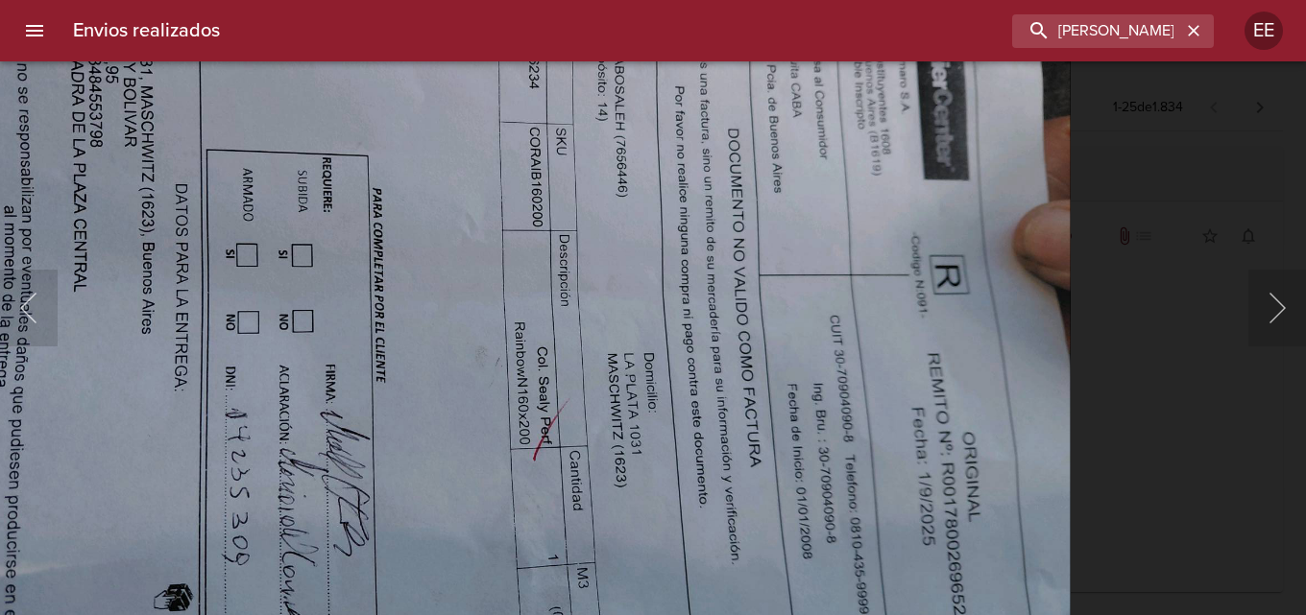
click at [789, 309] on img "Lightbox" at bounding box center [504, 308] width 1134 height 851
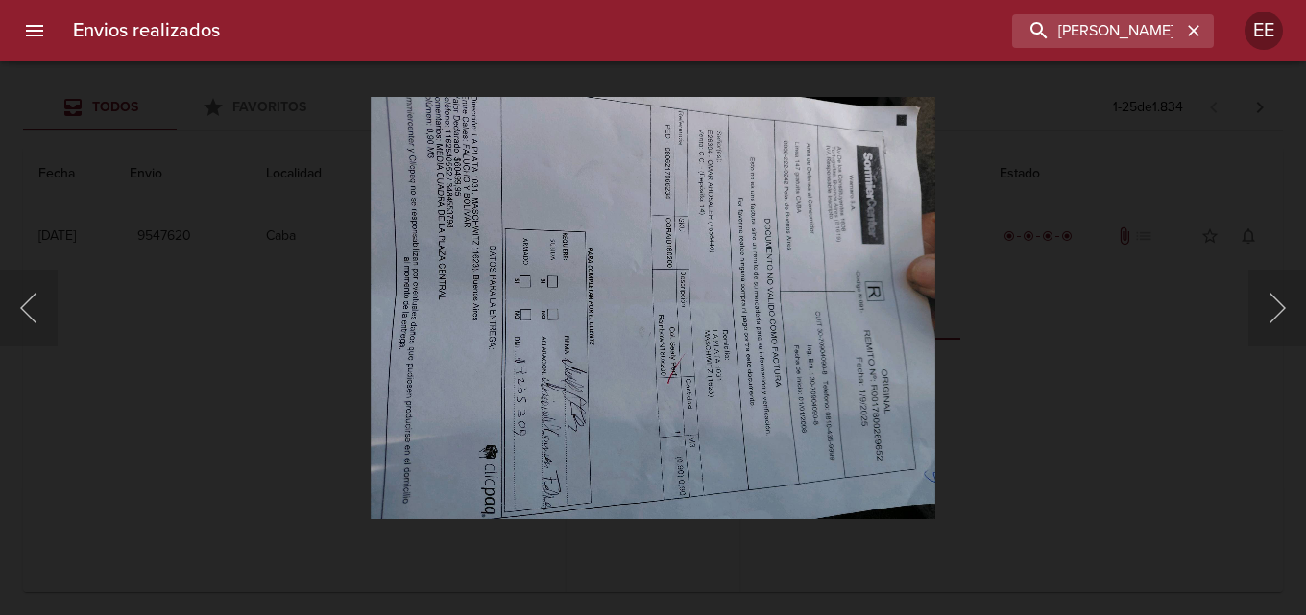
click at [789, 309] on img "Lightbox" at bounding box center [653, 307] width 564 height 423
click at [645, 342] on img "Lightbox" at bounding box center [653, 307] width 564 height 423
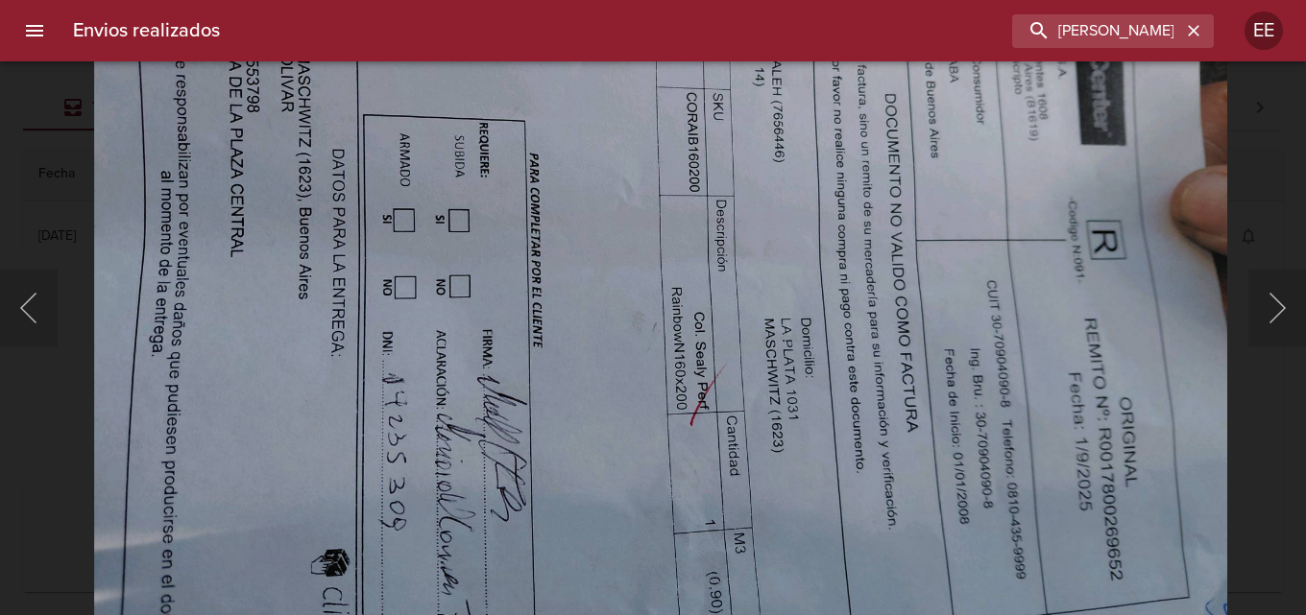
click at [584, 249] on img "Lightbox" at bounding box center [661, 273] width 1134 height 851
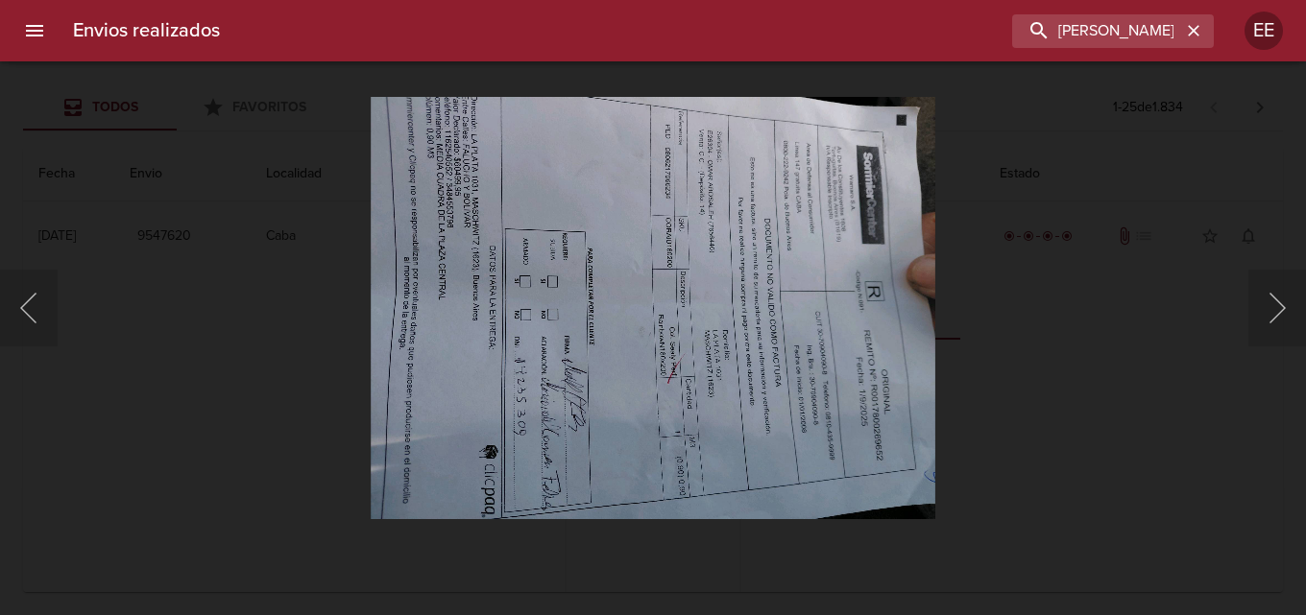
click at [672, 292] on img "Lightbox" at bounding box center [653, 307] width 564 height 423
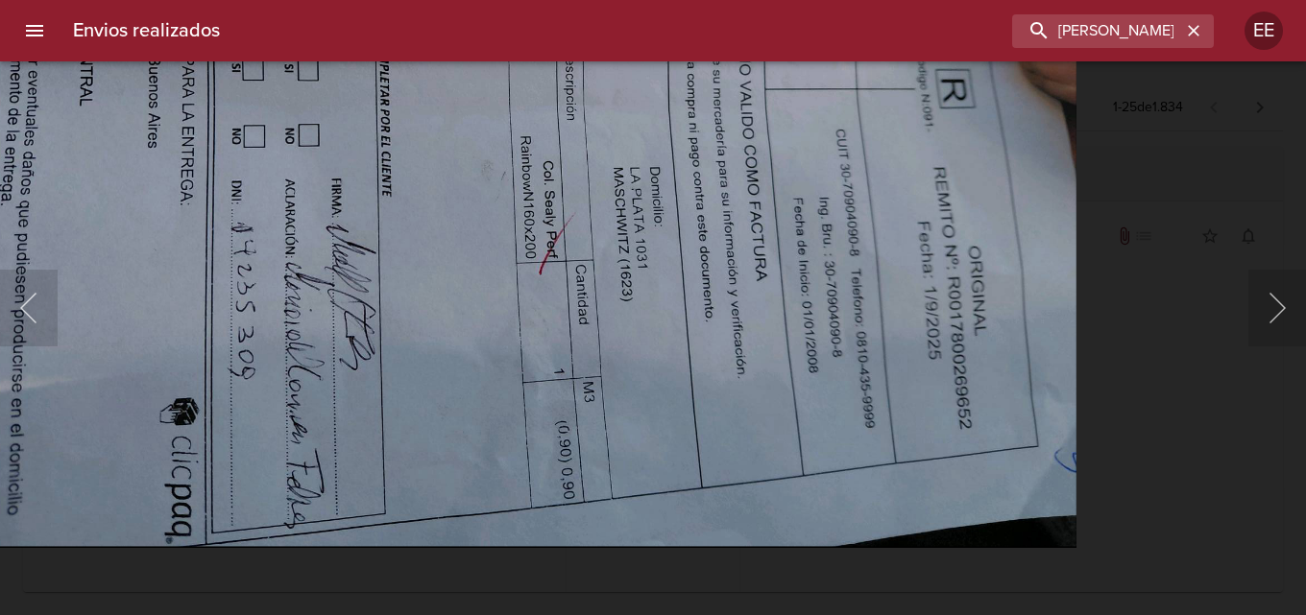
click at [689, 168] on img "Lightbox" at bounding box center [509, 122] width 1134 height 851
click at [348, 204] on img "Lightbox" at bounding box center [509, 121] width 1134 height 851
click at [1147, 174] on div "Lightbox" at bounding box center [653, 307] width 1306 height 615
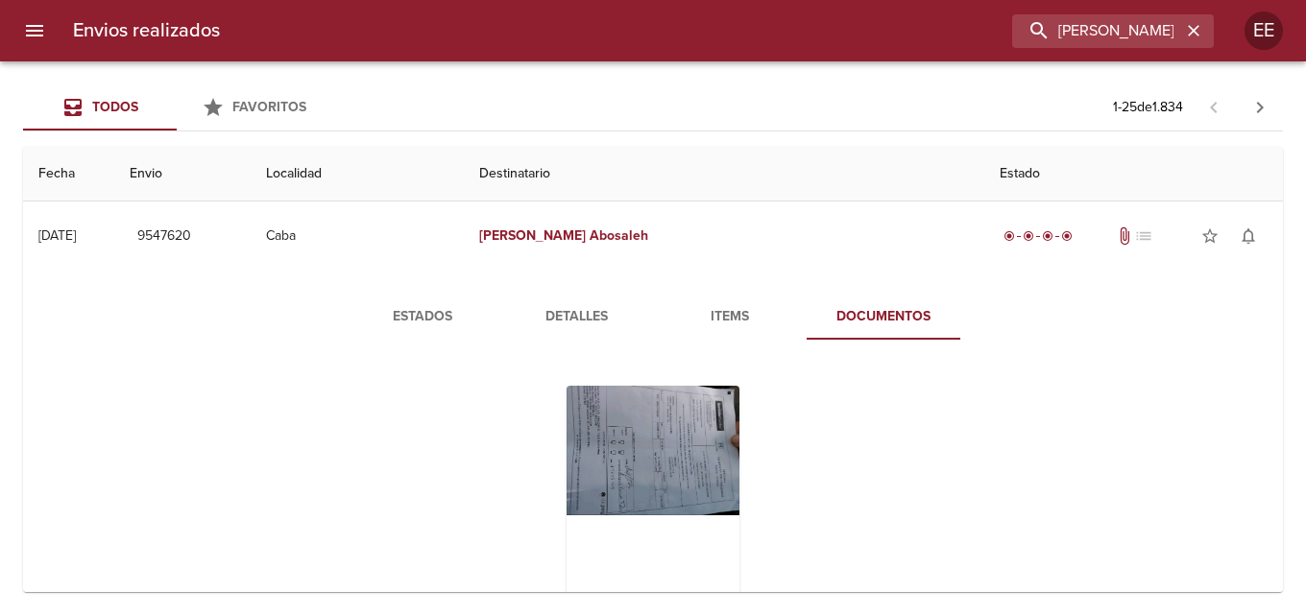
click at [1147, 174] on div "Lightbox" at bounding box center [653, 307] width 1306 height 615
click at [720, 306] on span "Items" at bounding box center [729, 317] width 131 height 24
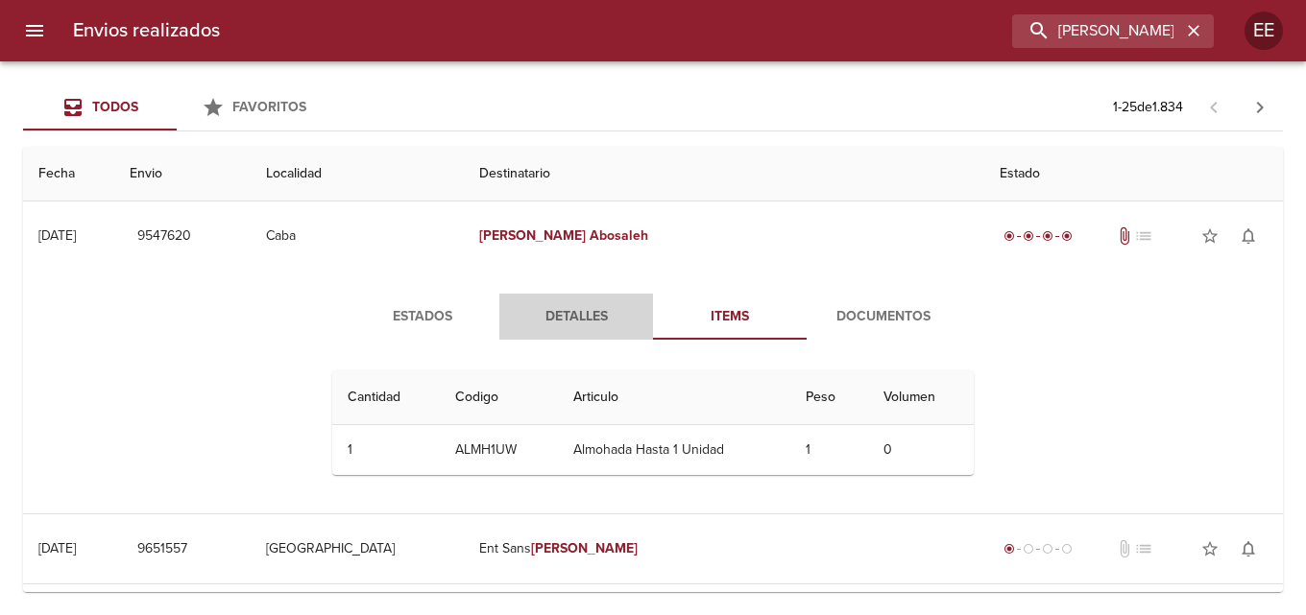
click at [558, 307] on span "Detalles" at bounding box center [576, 317] width 131 height 24
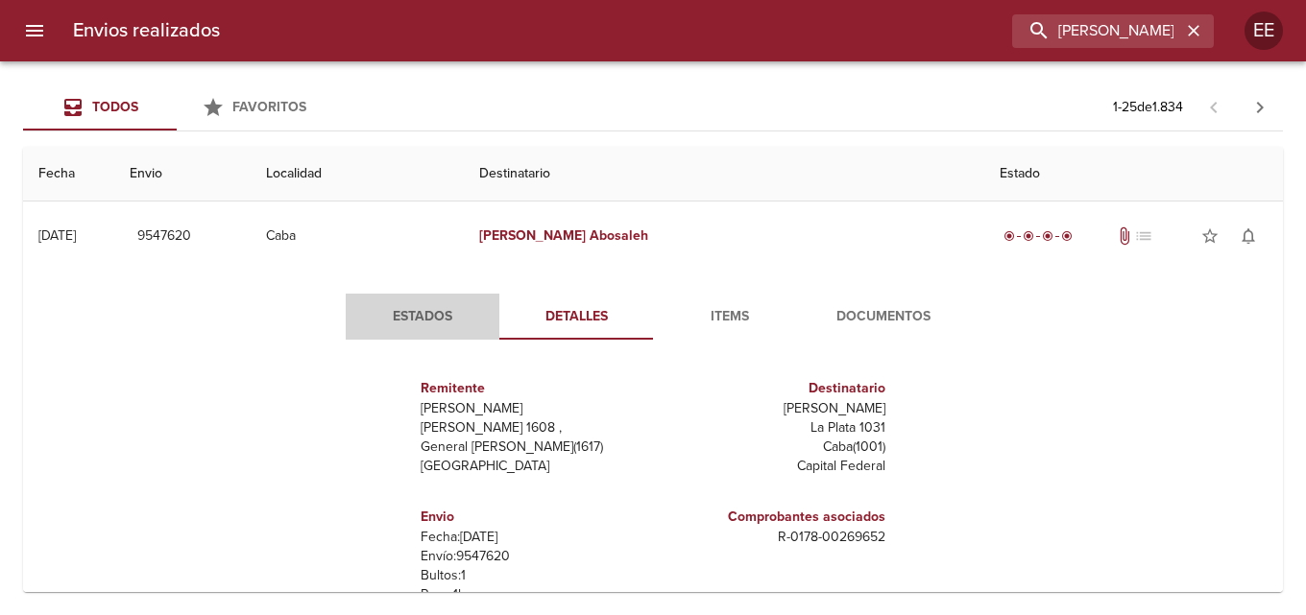
click at [414, 309] on span "Estados" at bounding box center [422, 317] width 131 height 24
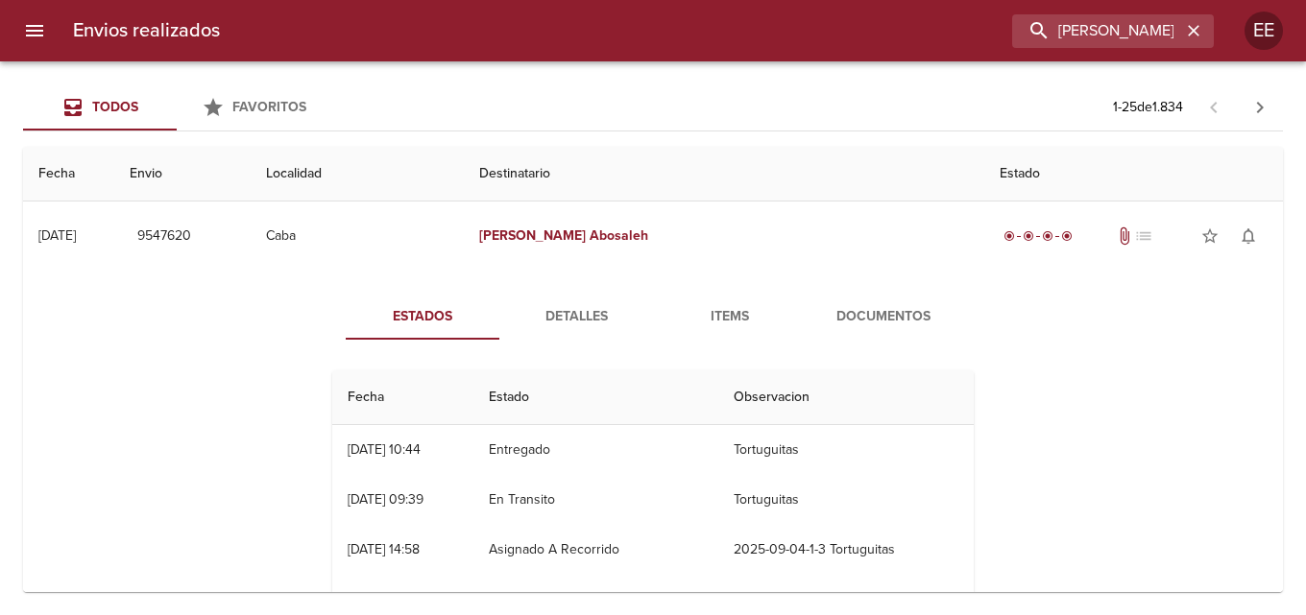
click at [875, 324] on span "Documentos" at bounding box center [883, 317] width 131 height 24
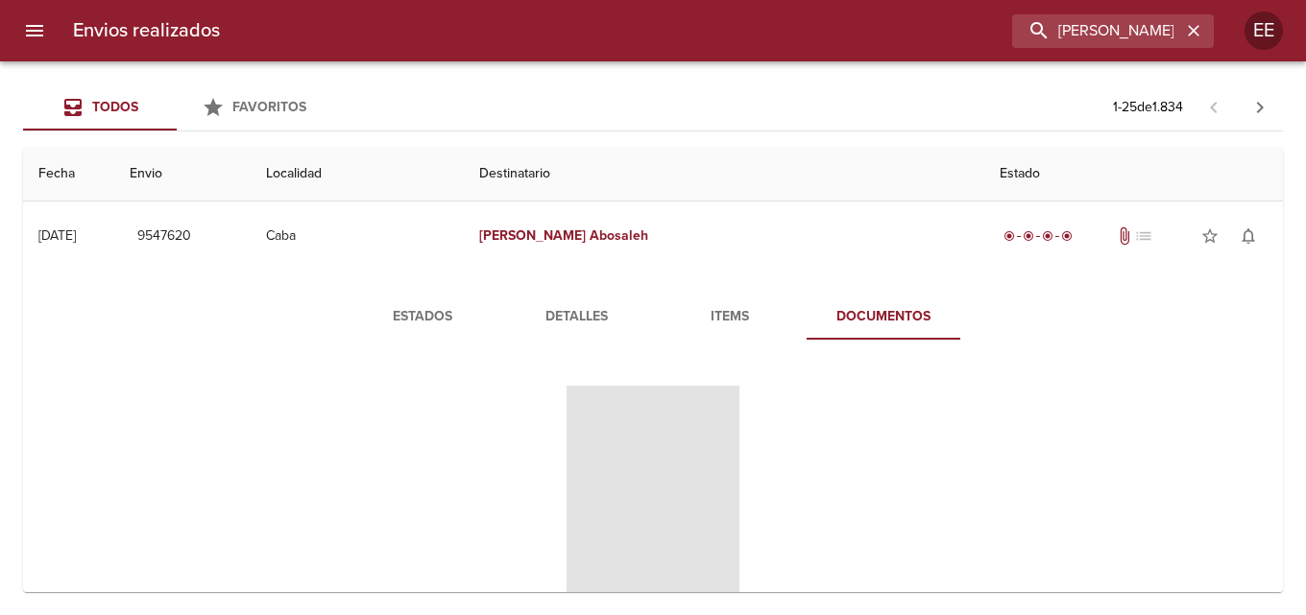
scroll to position [96, 0]
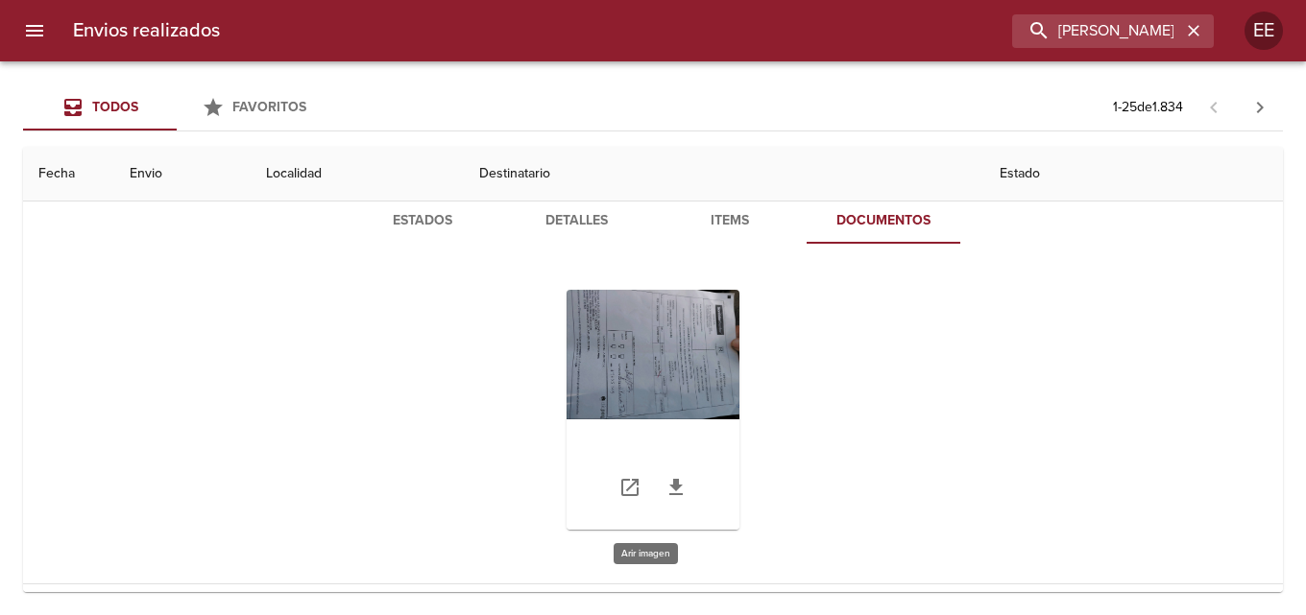
click at [627, 385] on div "Tabla de envíos del cliente" at bounding box center [652, 410] width 173 height 240
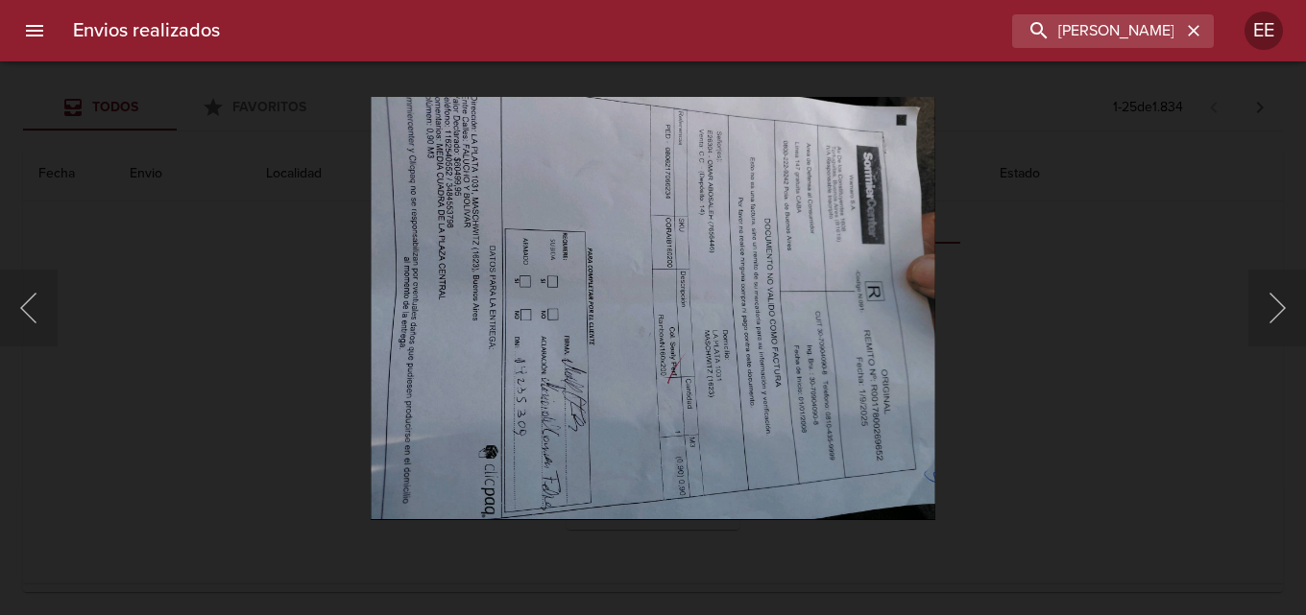
click at [627, 385] on img "Lightbox" at bounding box center [653, 307] width 564 height 423
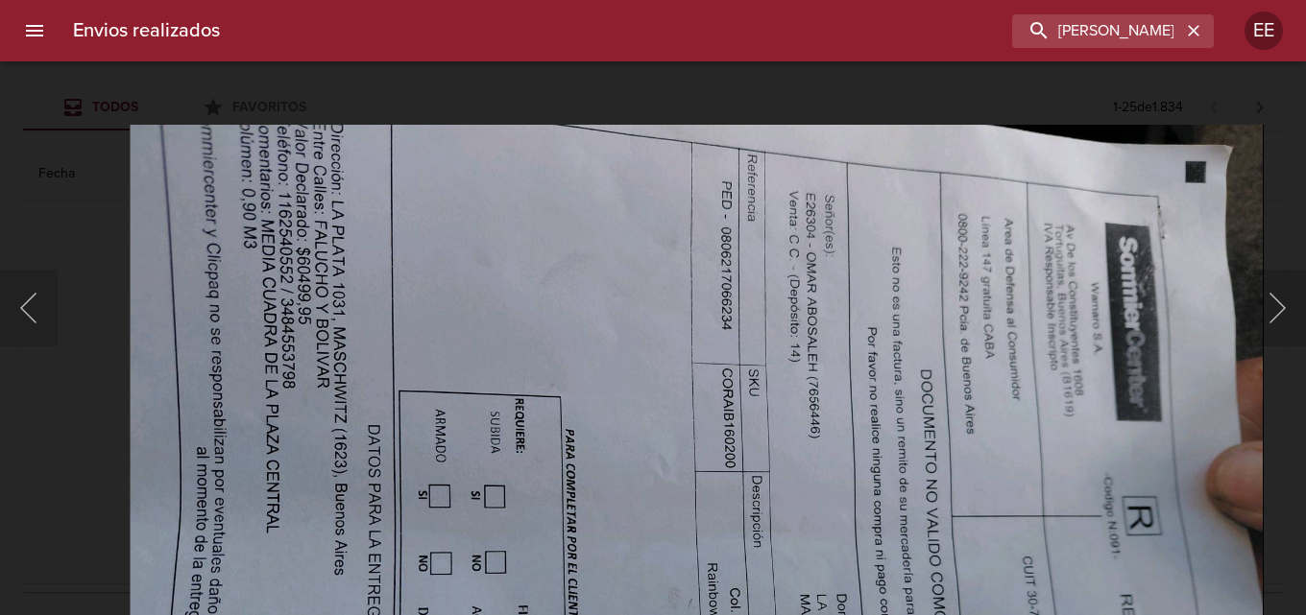
click at [655, 452] on img "Lightbox" at bounding box center [697, 549] width 1134 height 851
click at [209, 161] on img "Lightbox" at bounding box center [697, 549] width 1134 height 851
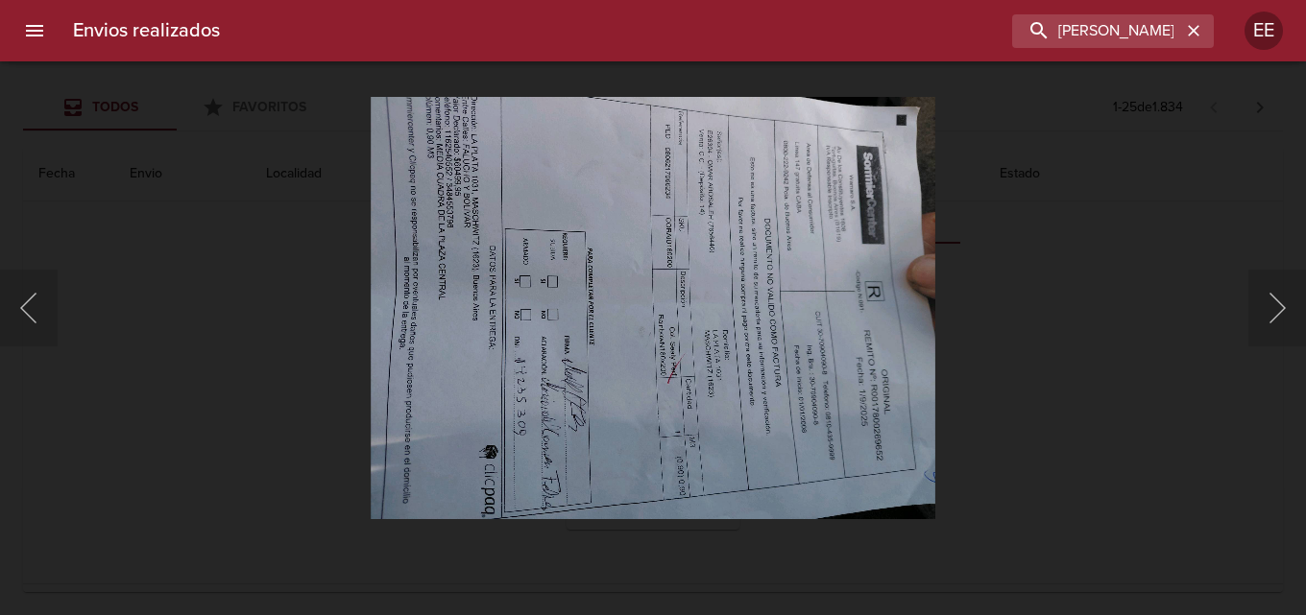
click at [209, 161] on div "Lightbox" at bounding box center [653, 307] width 1306 height 615
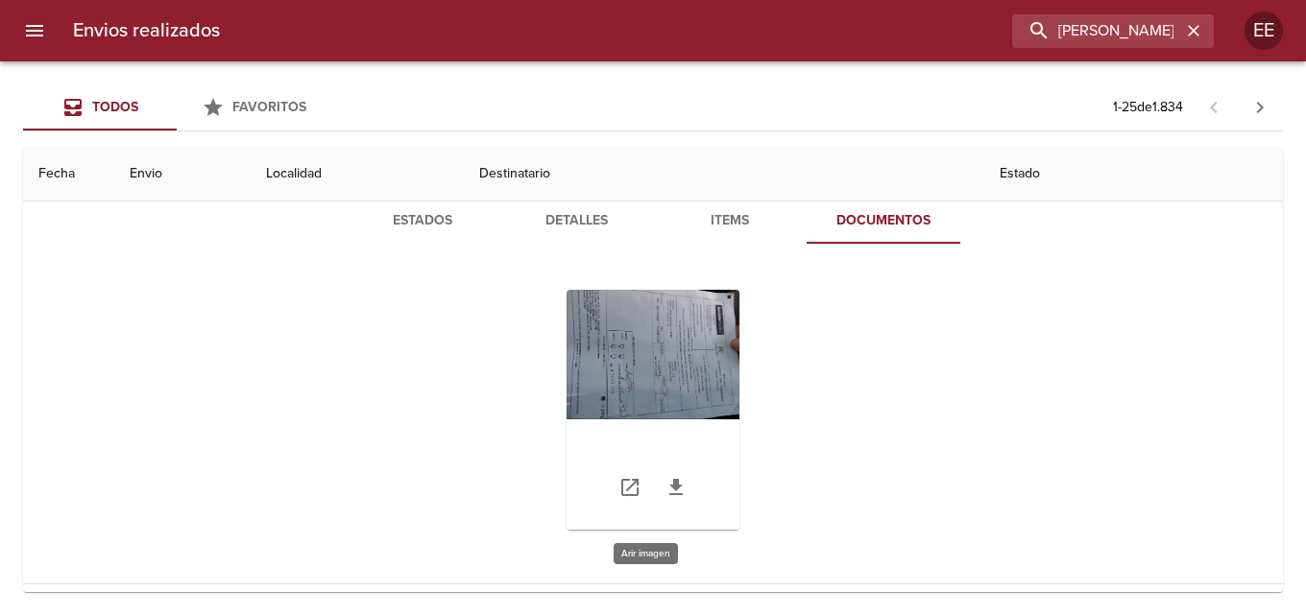
click at [648, 374] on div "Tabla de envíos del cliente" at bounding box center [652, 410] width 173 height 240
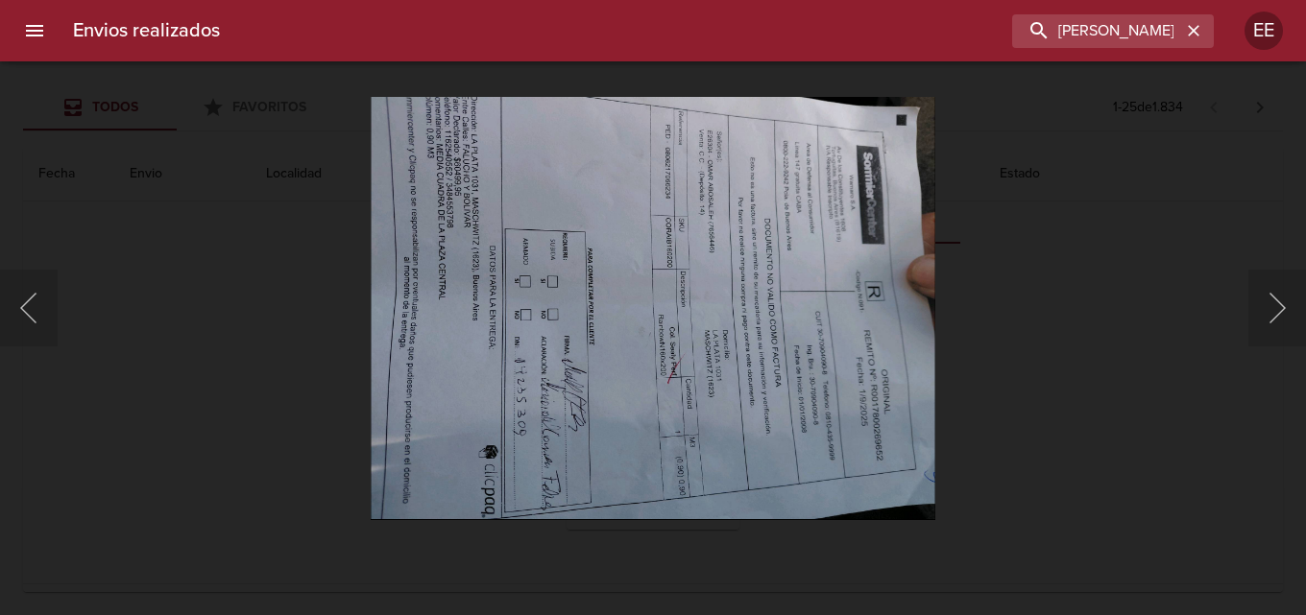
click at [648, 374] on img "Lightbox" at bounding box center [653, 307] width 564 height 423
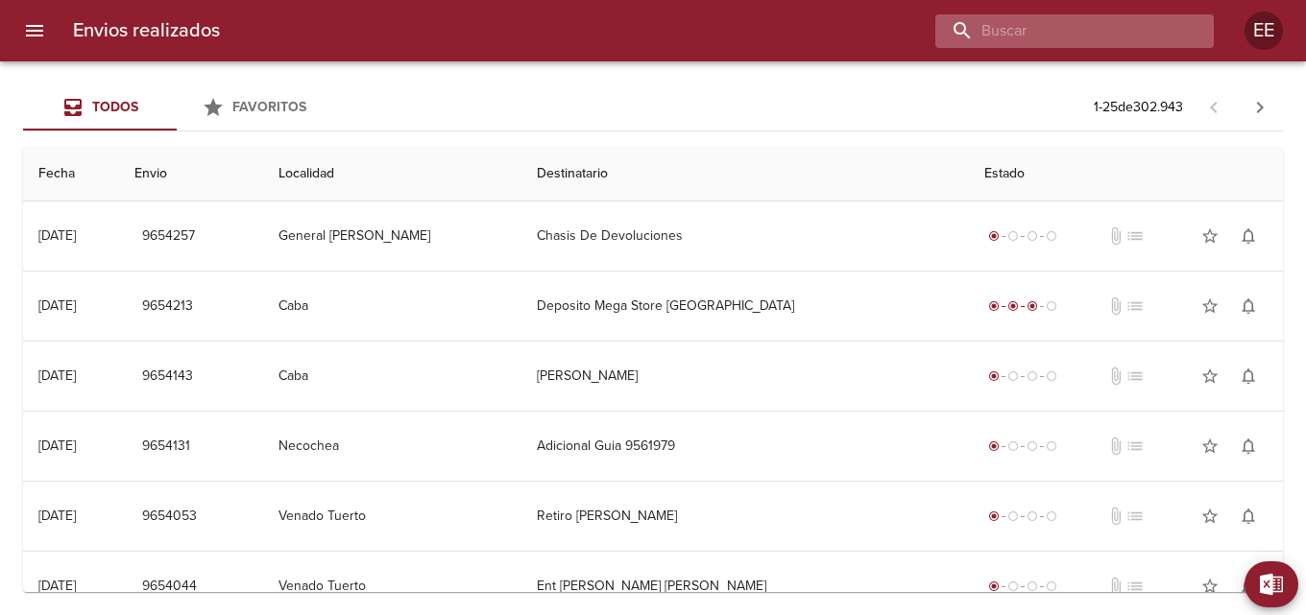
click at [1119, 26] on input "buscar" at bounding box center [1058, 31] width 246 height 34
type input "STRATENWERTH BIRGIT"
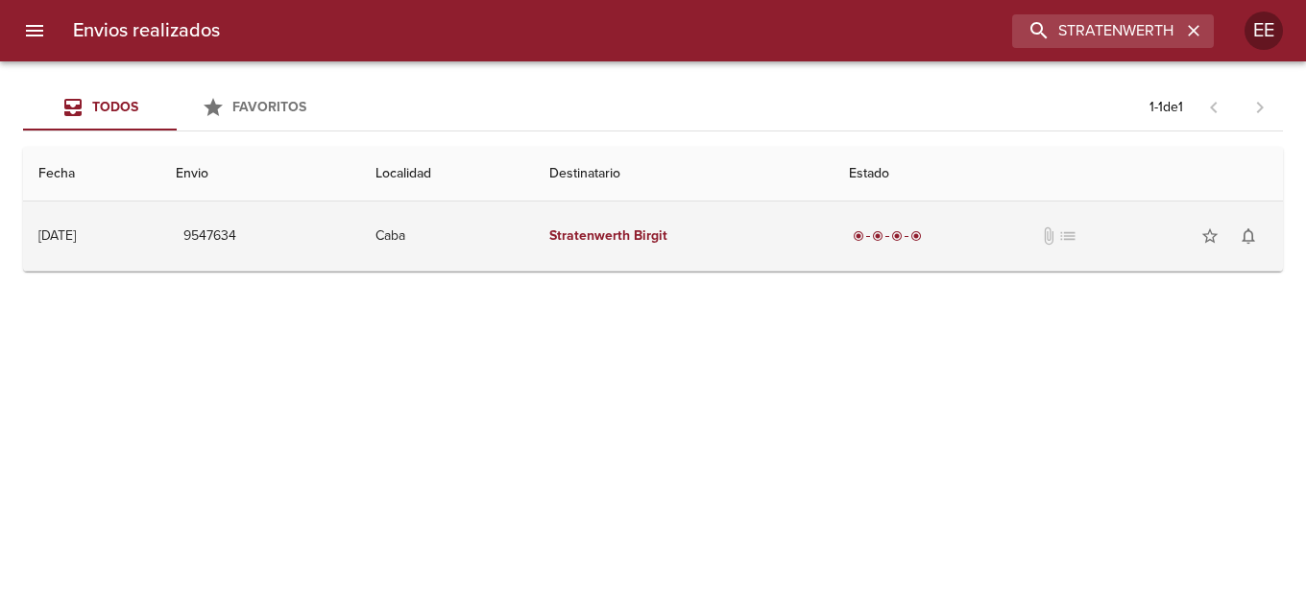
click at [630, 241] on em "Stratenwerth" at bounding box center [589, 236] width 81 height 16
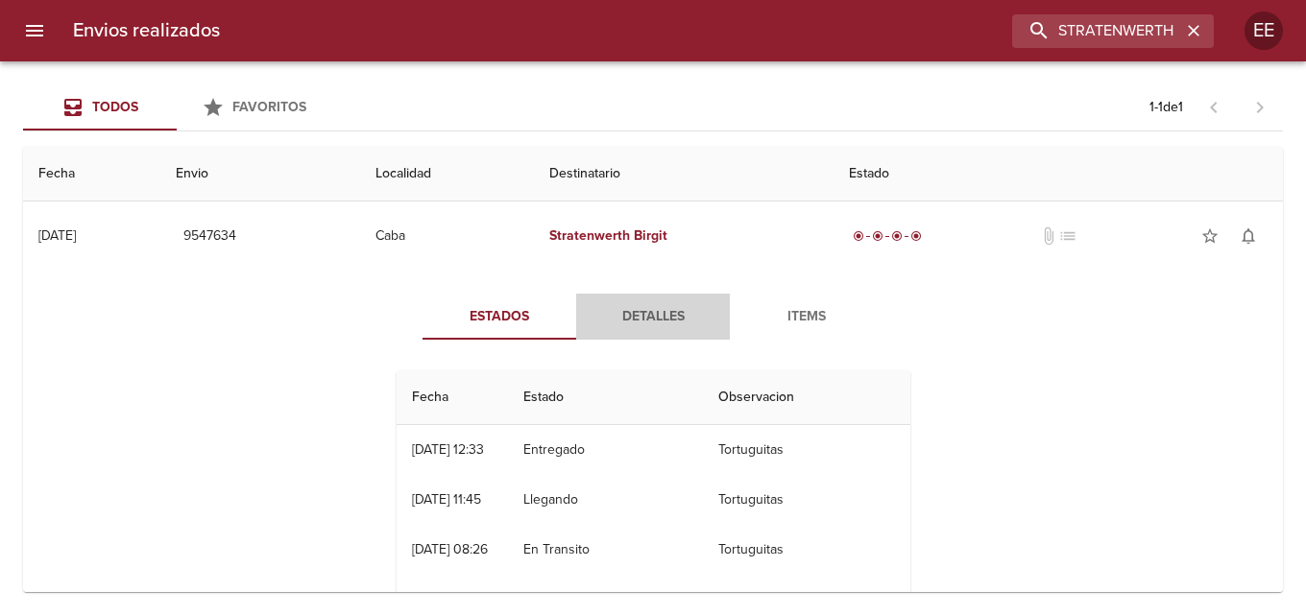
click at [669, 324] on span "Detalles" at bounding box center [653, 317] width 131 height 24
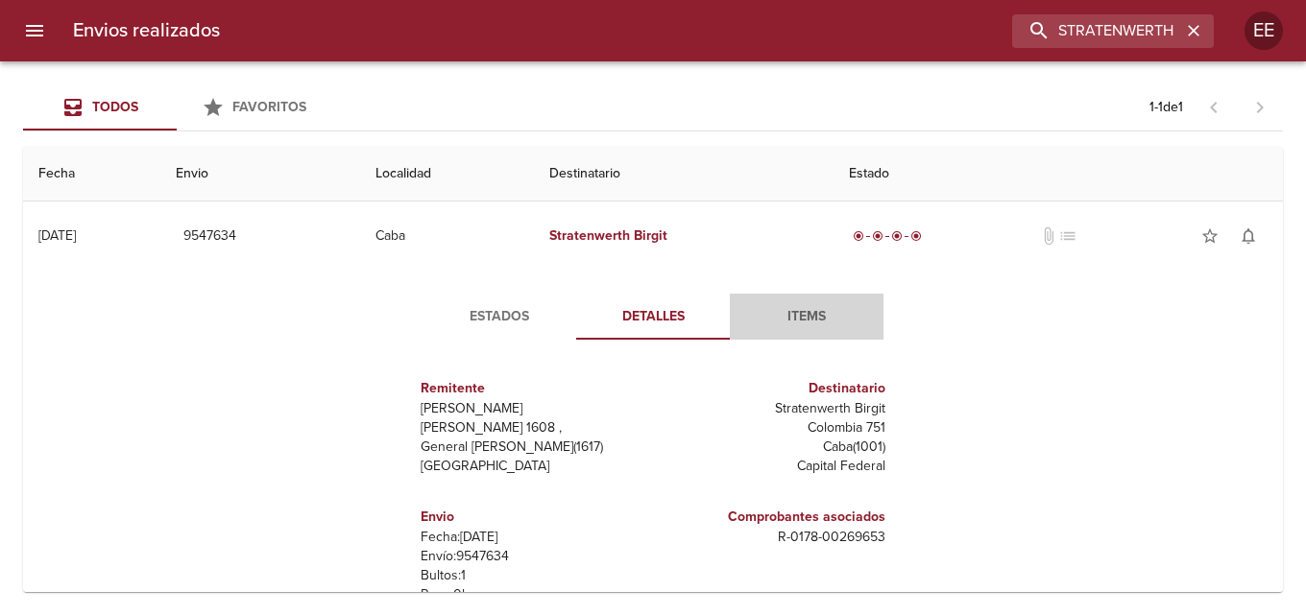
click at [818, 320] on span "Items" at bounding box center [806, 317] width 131 height 24
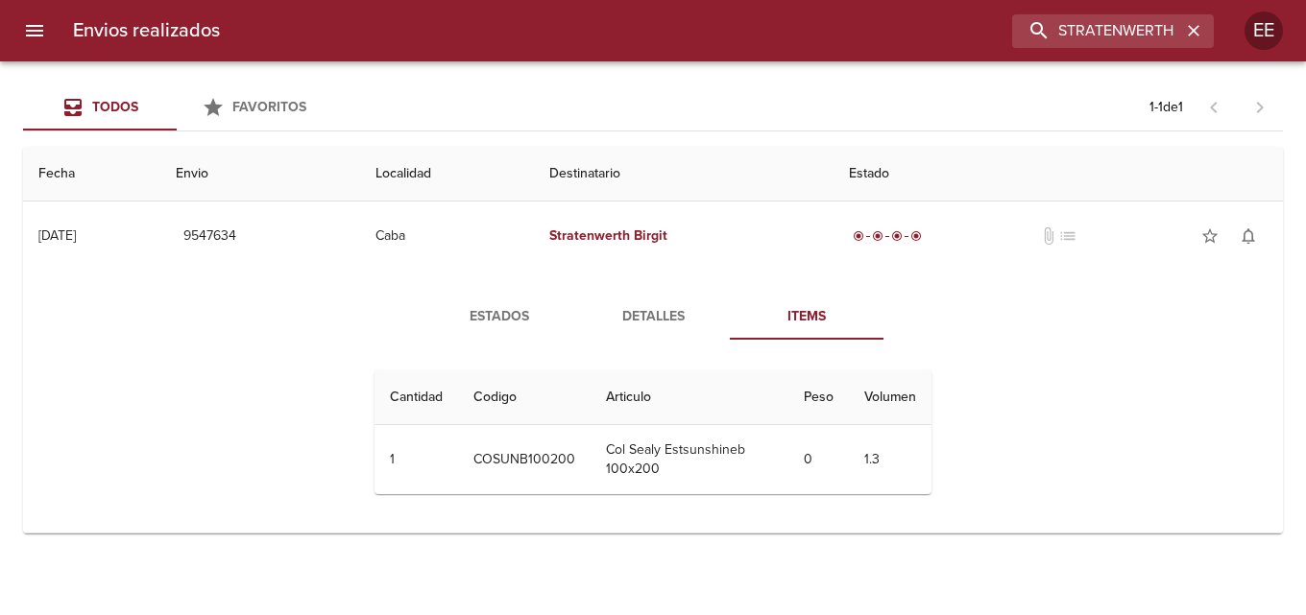
click at [671, 313] on span "Detalles" at bounding box center [653, 317] width 131 height 24
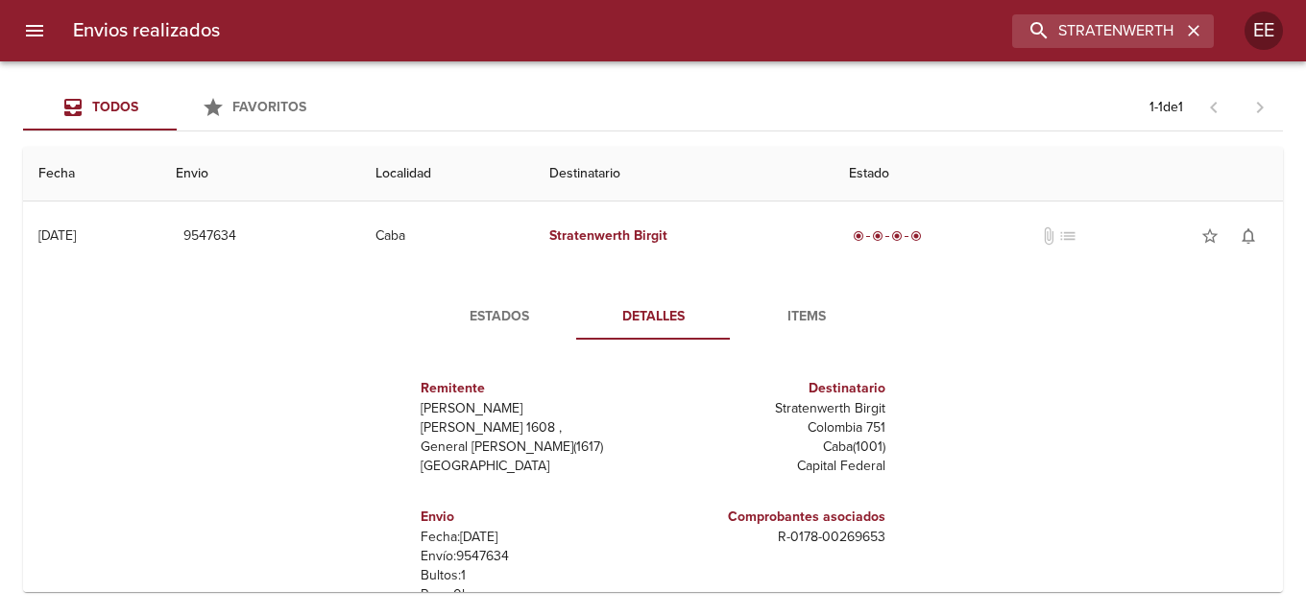
click at [821, 319] on span "Items" at bounding box center [806, 317] width 131 height 24
